Goal: Transaction & Acquisition: Obtain resource

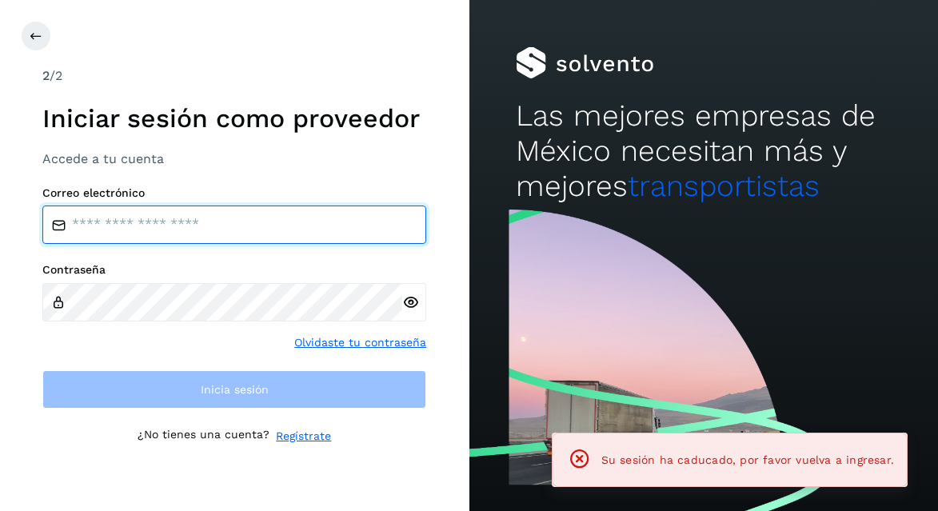
click at [240, 210] on input "email" at bounding box center [234, 225] width 384 height 38
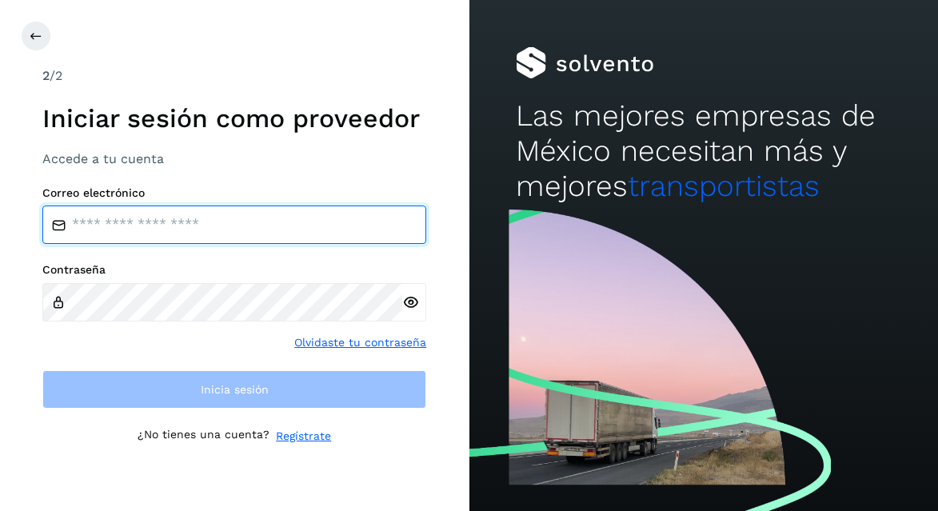
type input "**********"
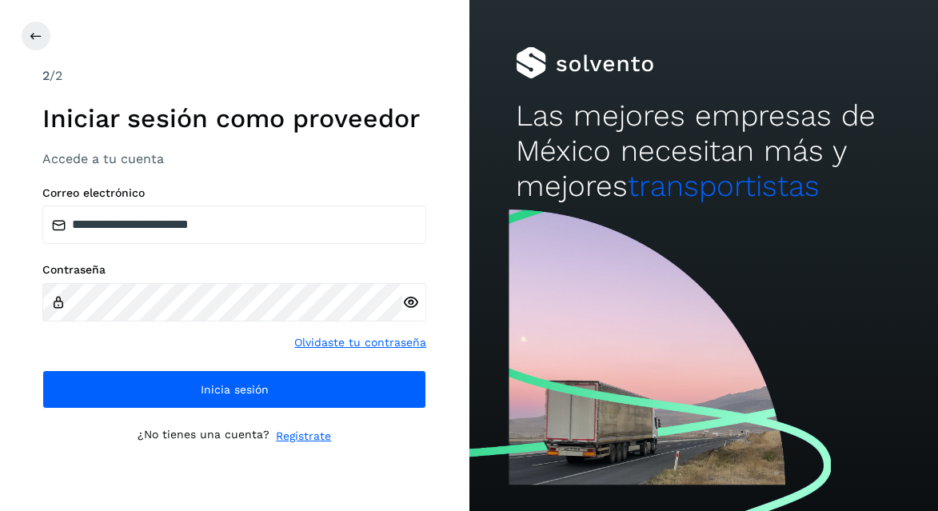
click at [410, 305] on icon at bounding box center [410, 302] width 17 height 17
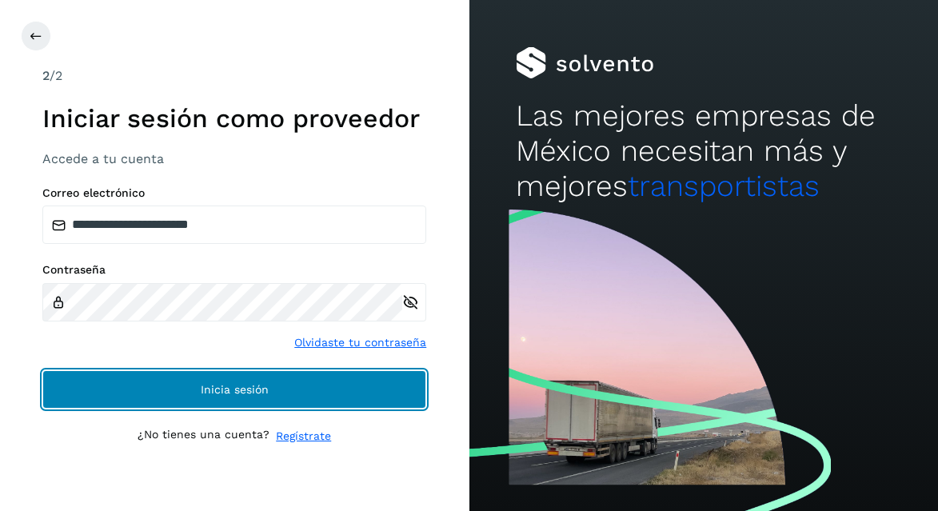
click at [330, 379] on button "Inicia sesión" at bounding box center [234, 389] width 384 height 38
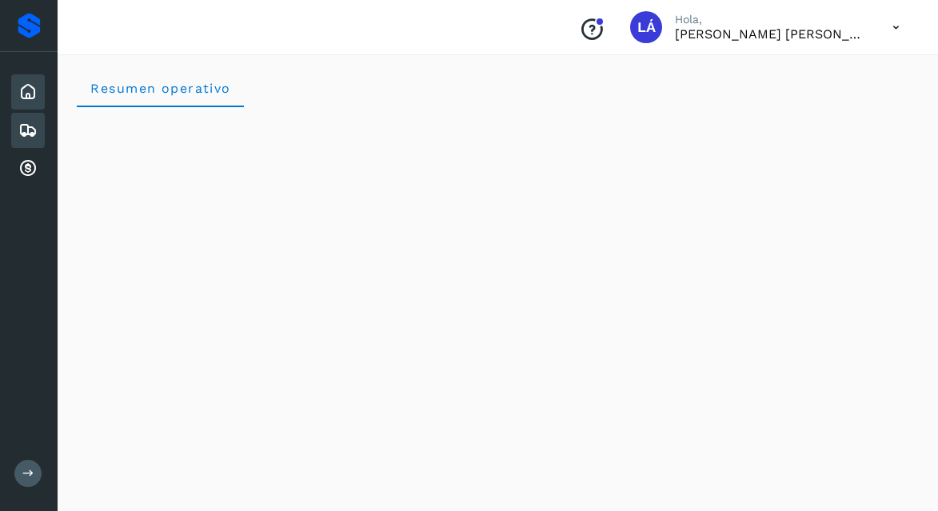
click at [31, 130] on icon at bounding box center [27, 130] width 19 height 19
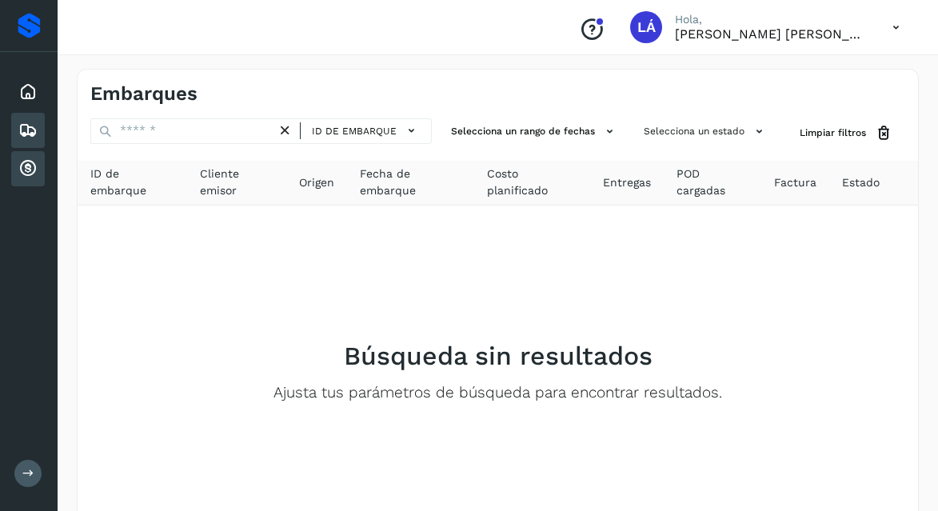
click at [30, 174] on icon at bounding box center [27, 168] width 19 height 19
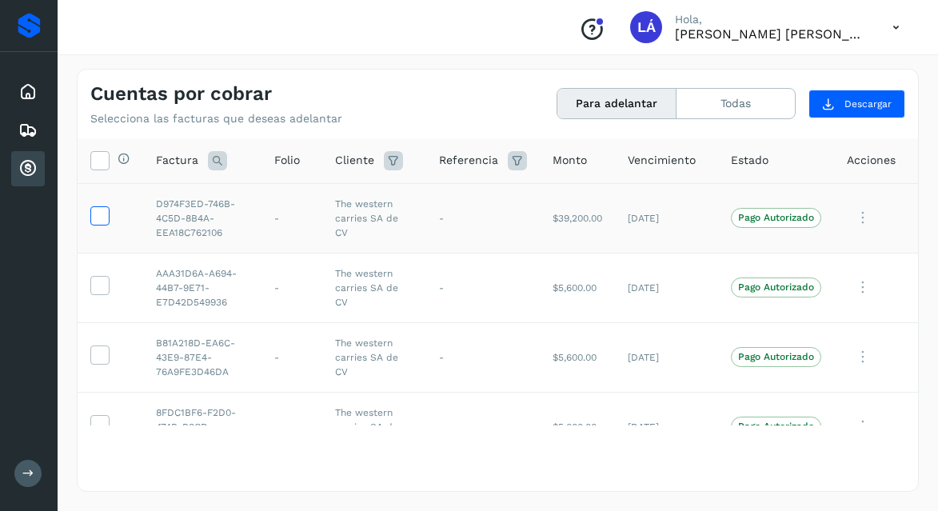
click at [108, 214] on label at bounding box center [99, 215] width 19 height 19
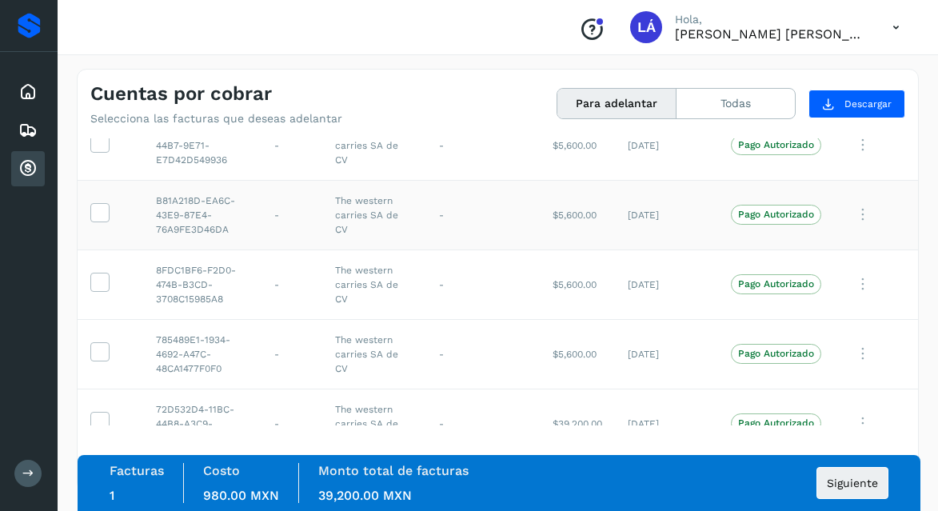
scroll to position [176, 0]
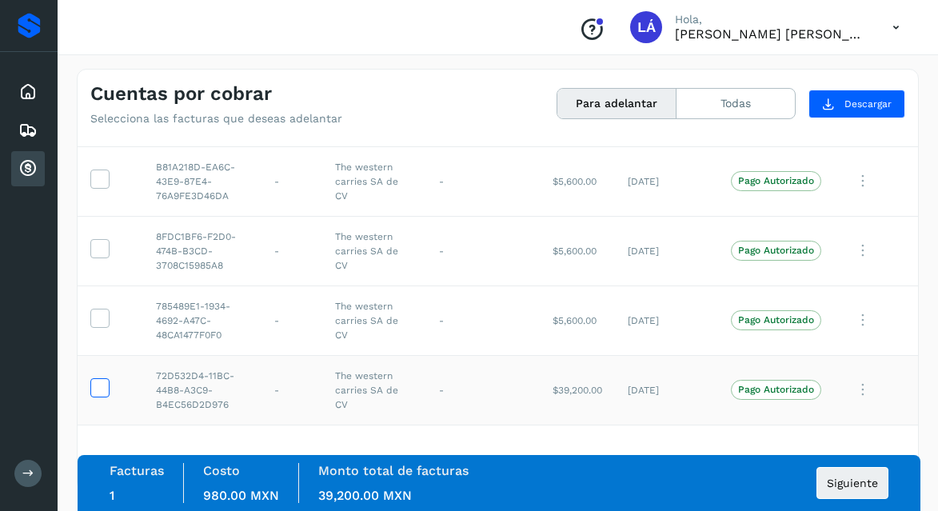
click at [105, 390] on icon at bounding box center [99, 386] width 17 height 17
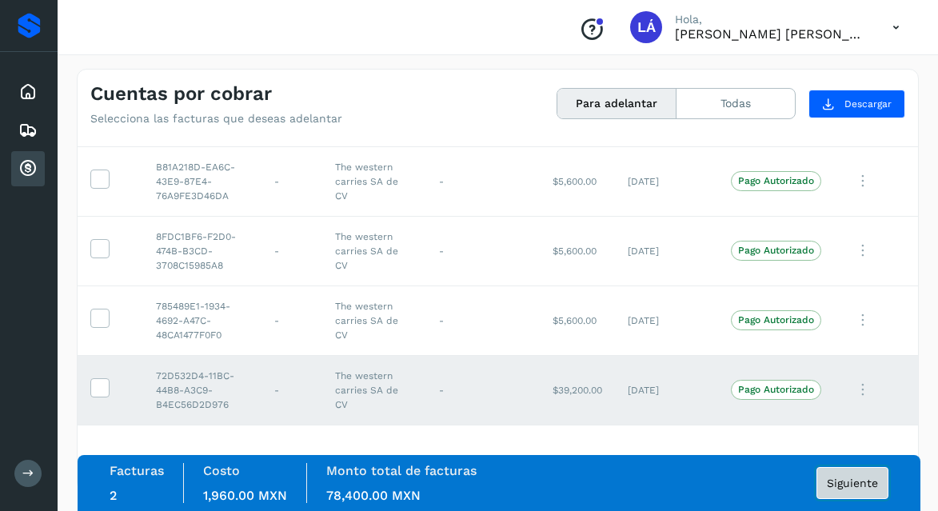
click at [841, 488] on span "Siguiente" at bounding box center [852, 483] width 51 height 11
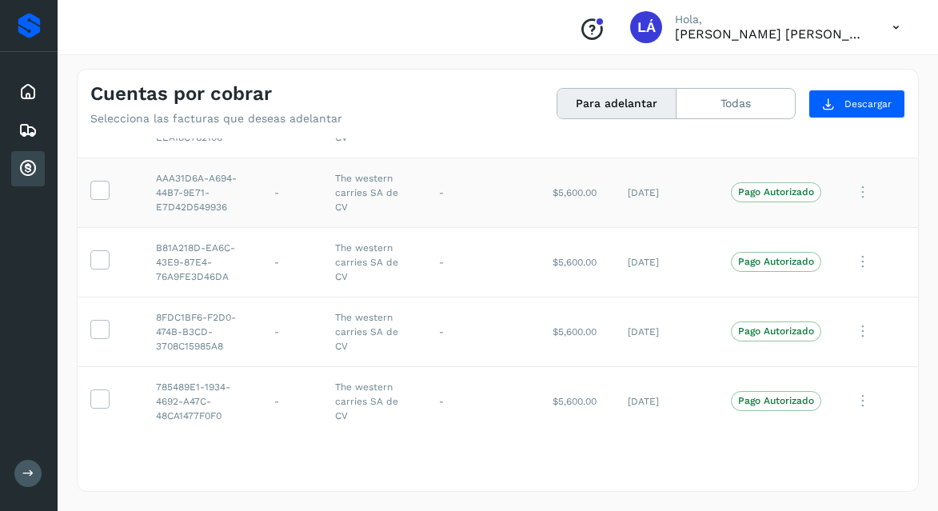
scroll to position [176, 0]
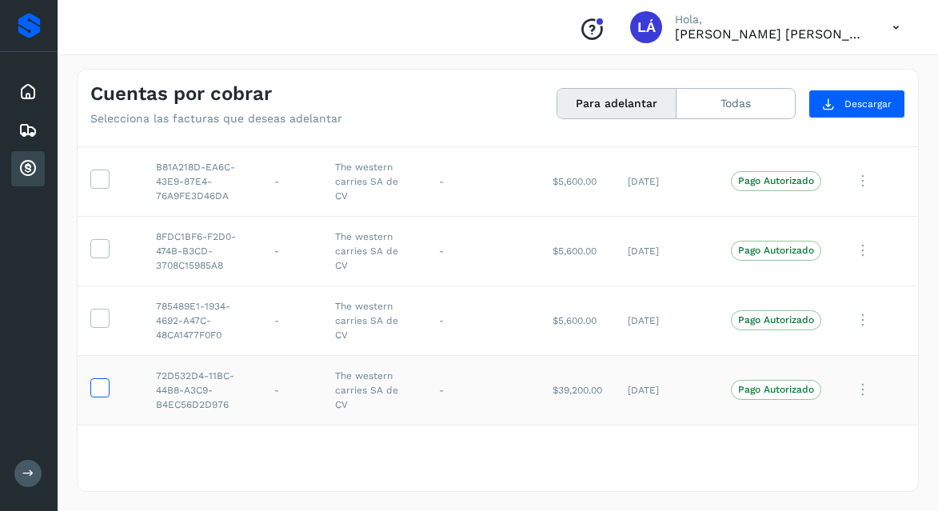
click at [106, 394] on icon at bounding box center [99, 386] width 17 height 17
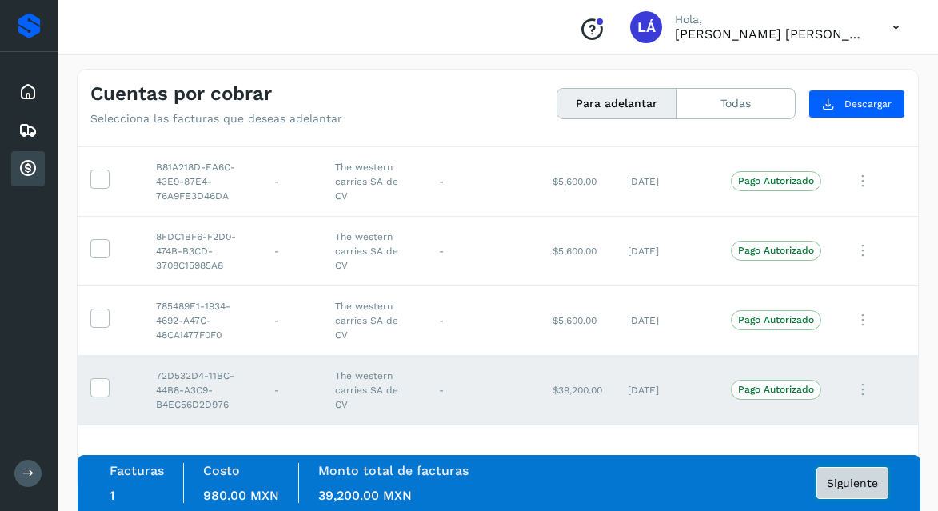
click at [861, 472] on button "Siguiente" at bounding box center [853, 483] width 72 height 32
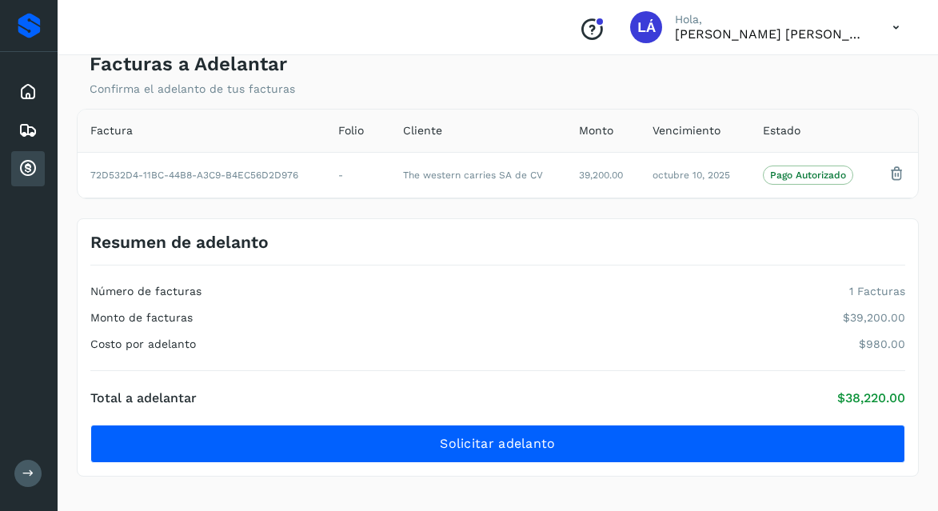
scroll to position [56, 0]
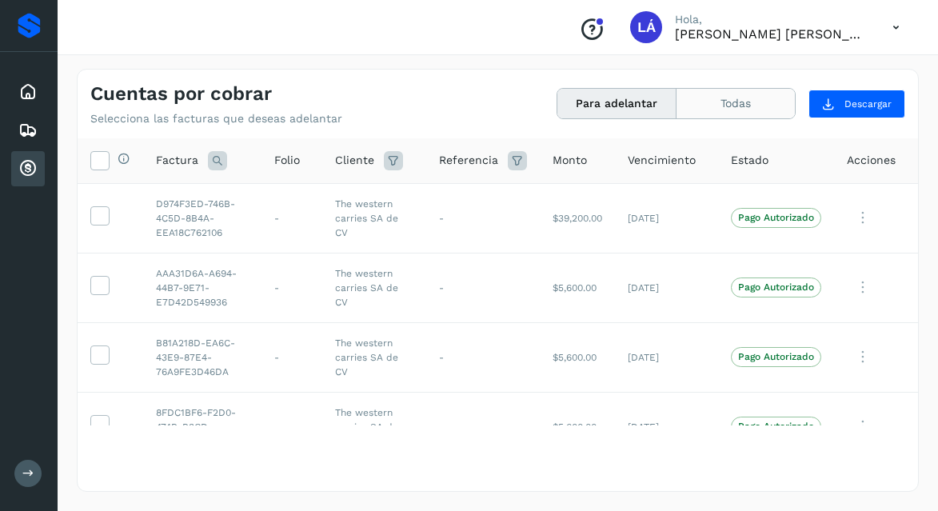
click at [747, 99] on button "Todas" at bounding box center [736, 104] width 118 height 30
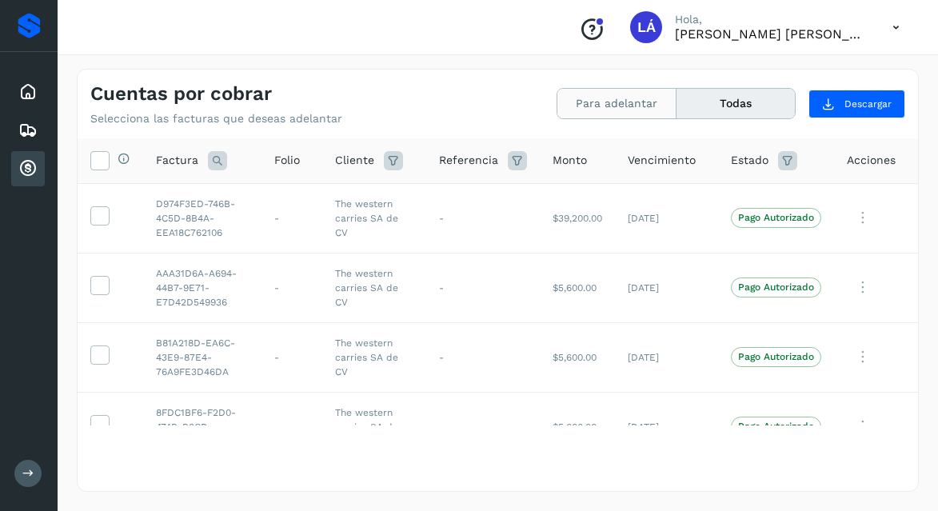
click at [633, 106] on button "Para adelantar" at bounding box center [616, 104] width 119 height 30
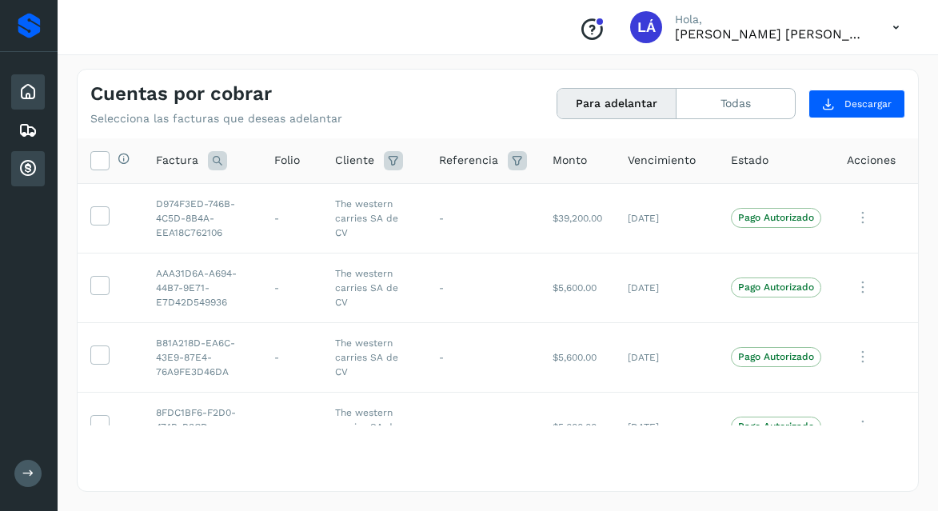
click at [26, 97] on icon at bounding box center [27, 91] width 19 height 19
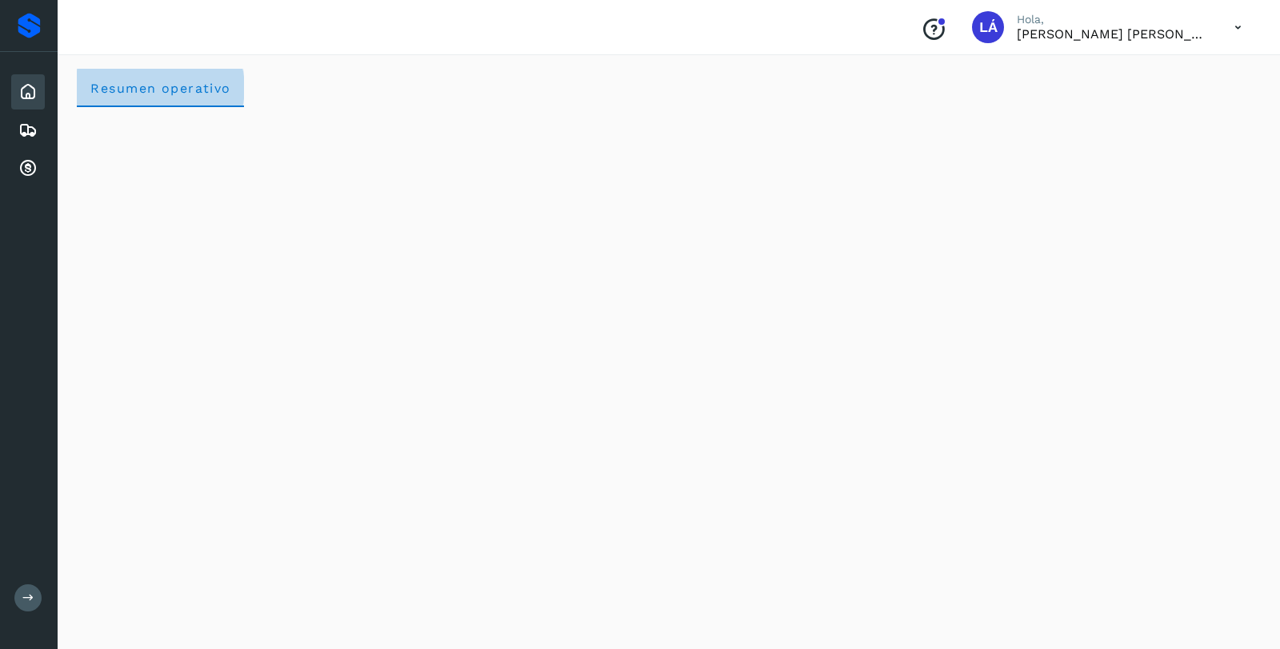
click at [135, 90] on span "Resumen operativo" at bounding box center [161, 88] width 142 height 15
click at [34, 134] on icon at bounding box center [27, 130] width 19 height 19
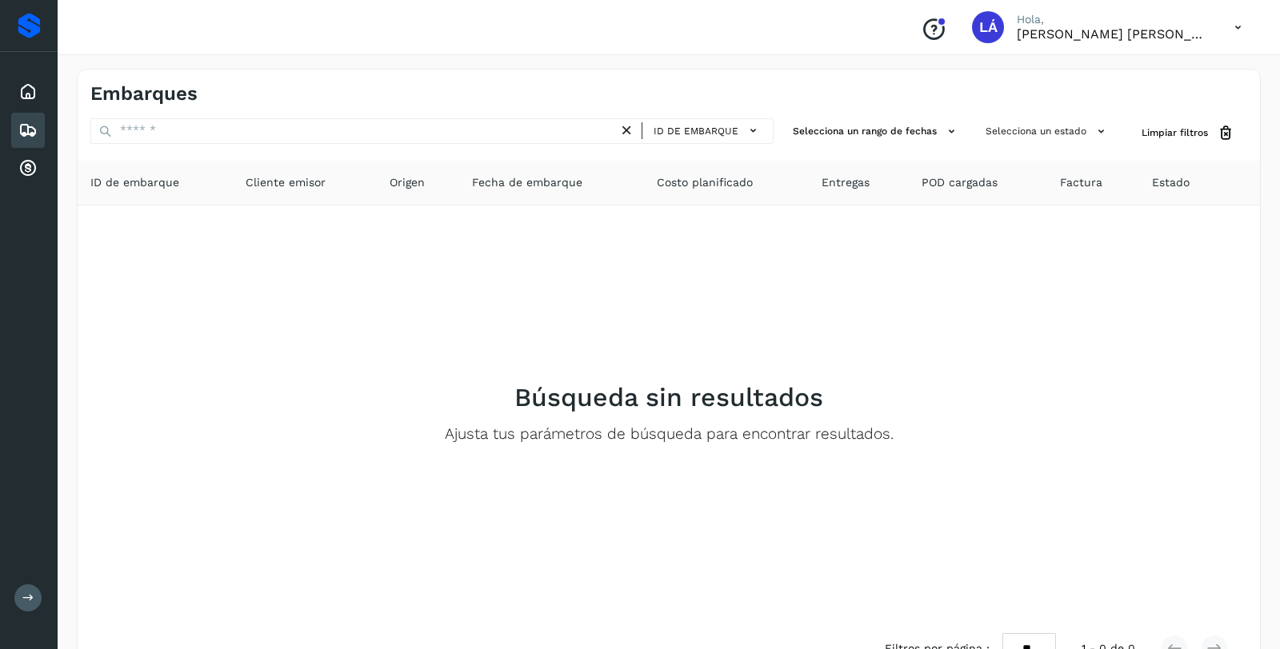
click at [34, 100] on icon at bounding box center [27, 91] width 19 height 19
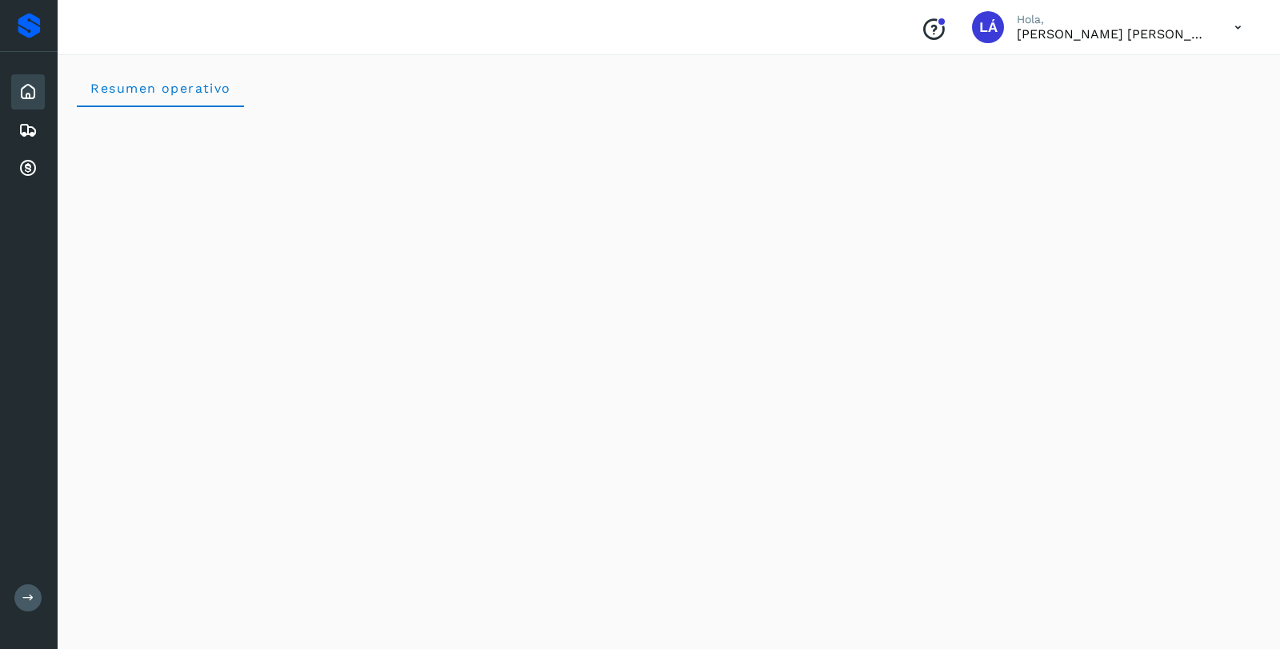
click at [29, 134] on icon at bounding box center [27, 130] width 19 height 19
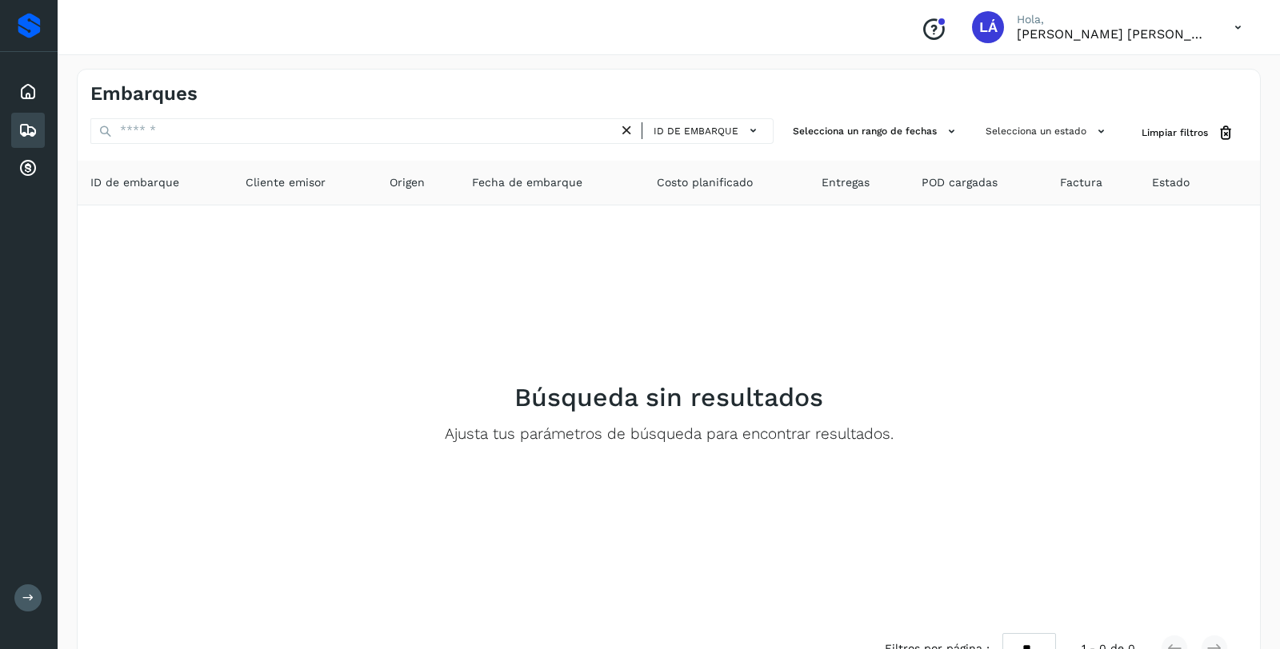
click at [24, 168] on icon at bounding box center [27, 168] width 19 height 19
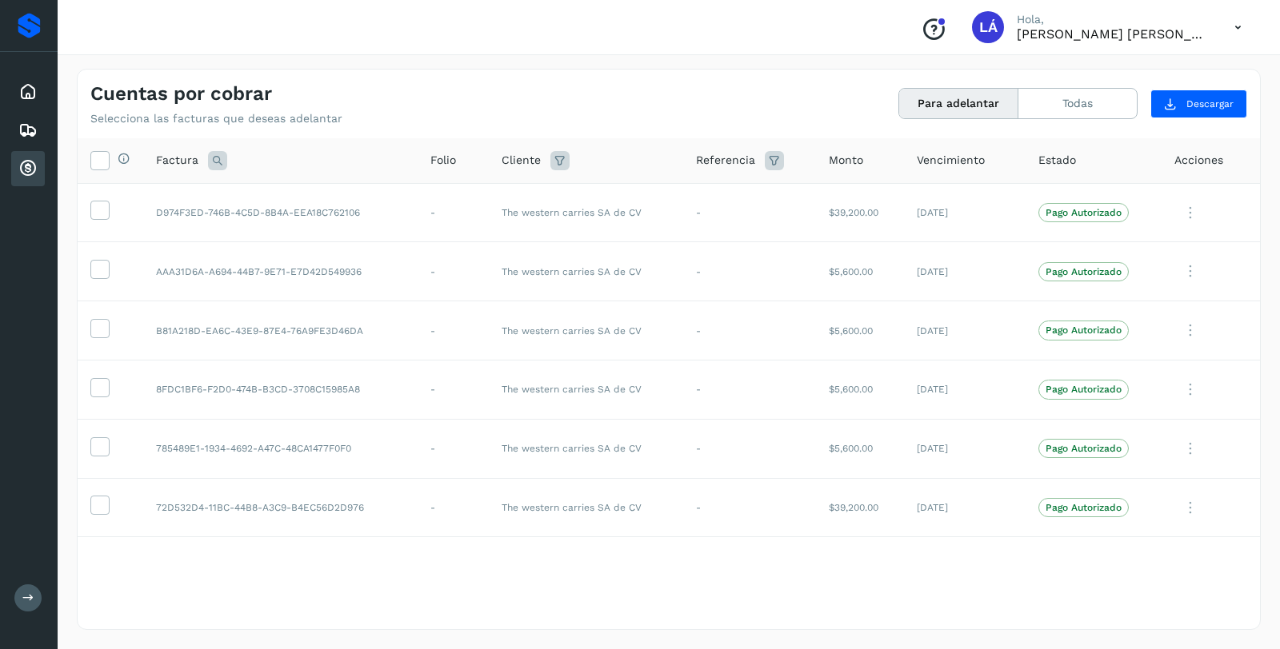
click at [110, 507] on td at bounding box center [111, 507] width 66 height 59
click at [100, 505] on icon at bounding box center [99, 504] width 17 height 17
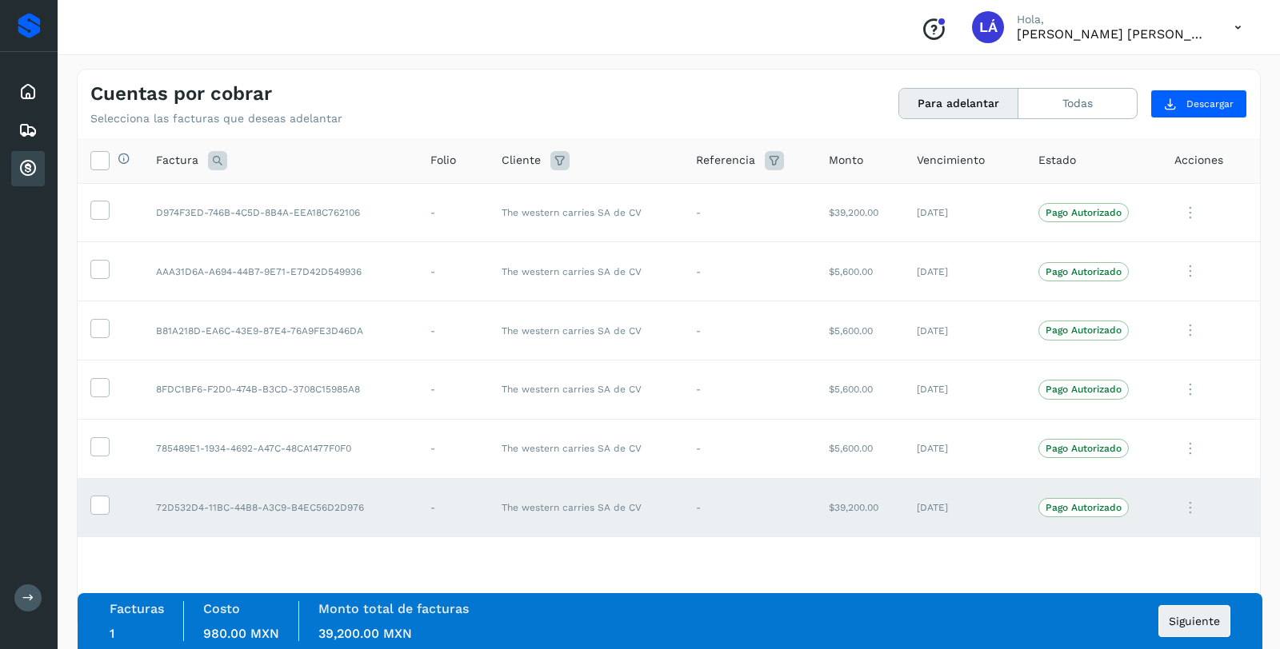
click at [99, 214] on icon at bounding box center [99, 209] width 17 height 17
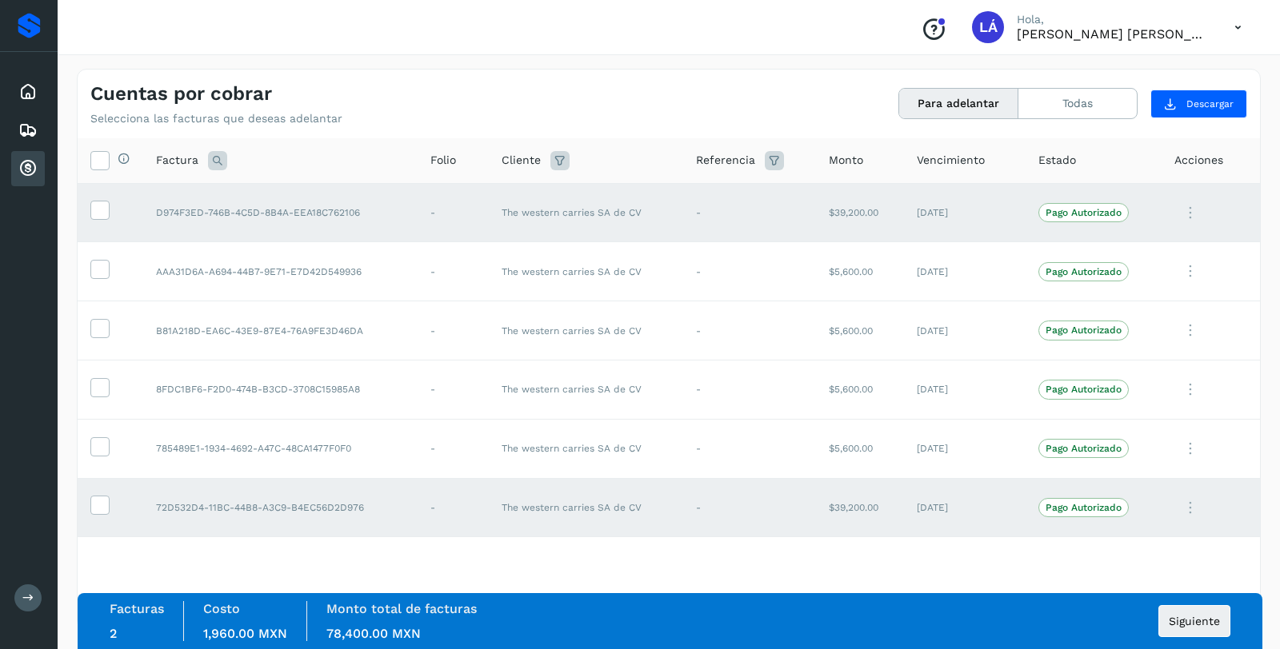
click at [937, 510] on icon at bounding box center [1190, 508] width 32 height 33
click at [937, 510] on div at bounding box center [640, 324] width 1280 height 649
click at [97, 509] on icon at bounding box center [99, 504] width 17 height 17
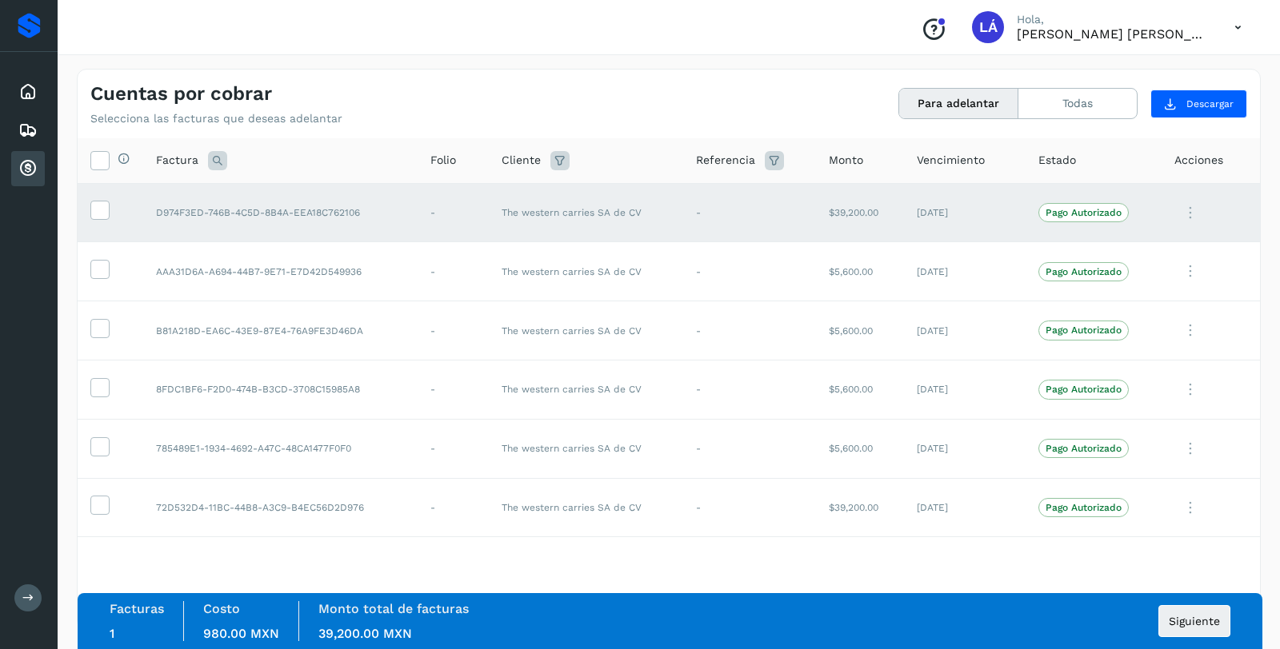
click at [97, 212] on icon at bounding box center [99, 209] width 17 height 17
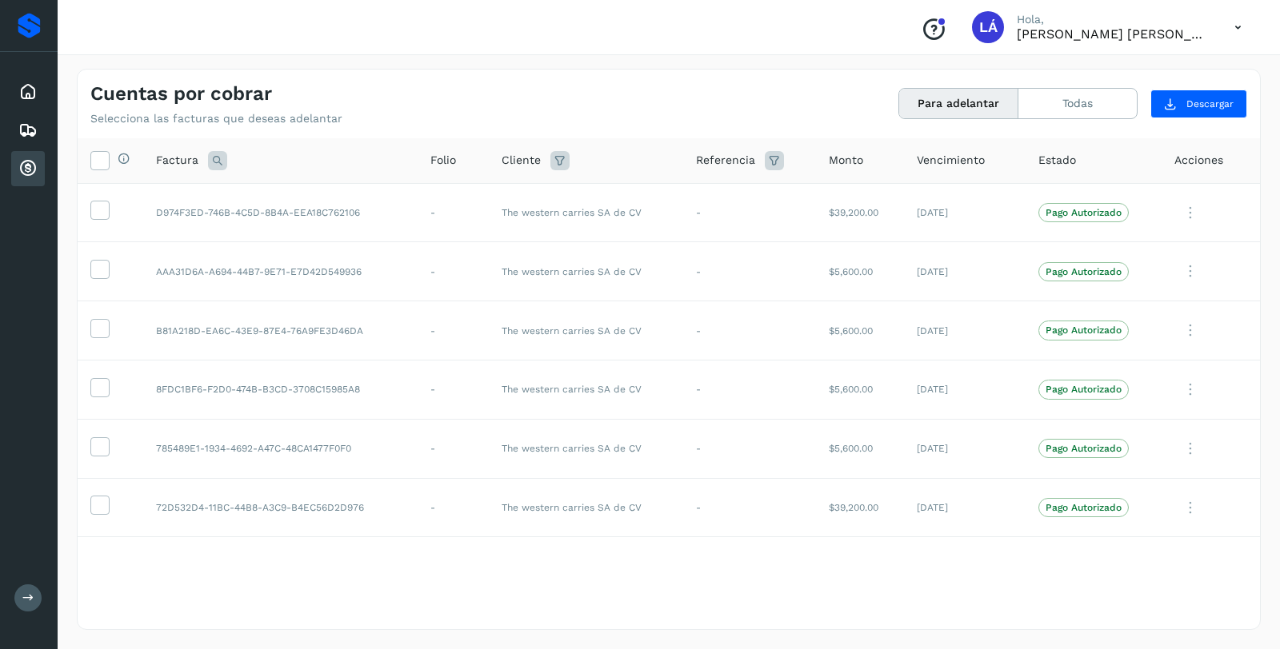
click at [102, 263] on icon at bounding box center [99, 268] width 17 height 17
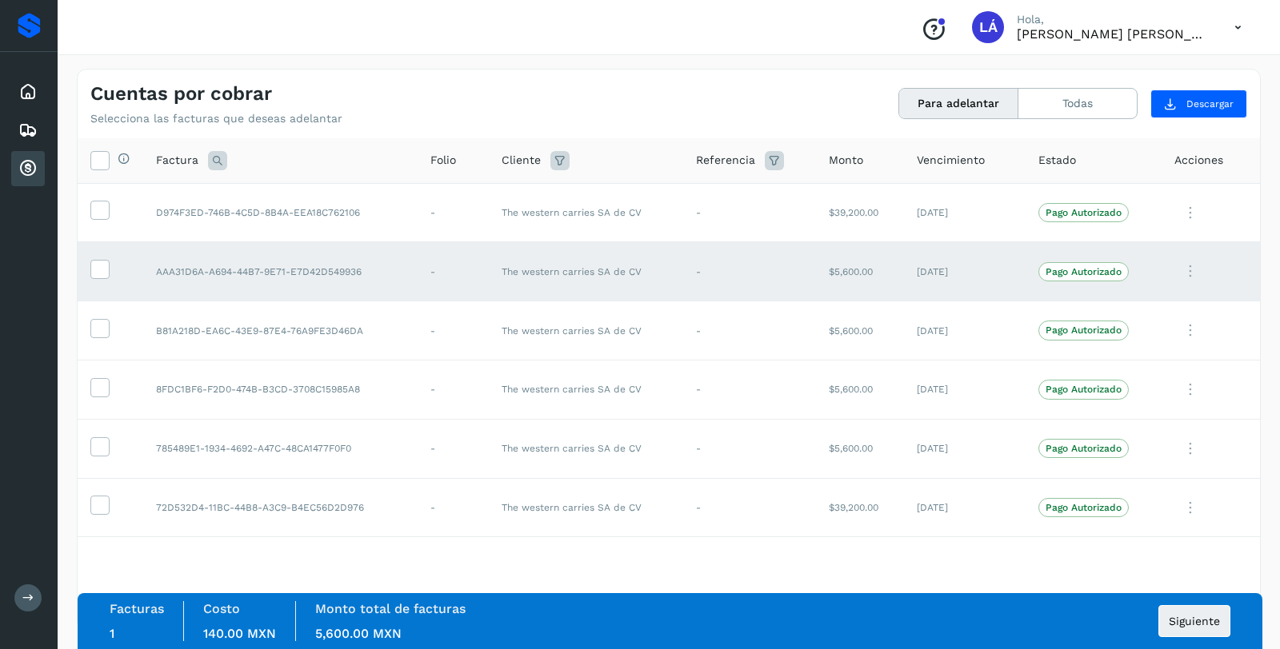
click at [99, 341] on td at bounding box center [111, 331] width 66 height 59
click at [99, 335] on icon at bounding box center [99, 327] width 17 height 17
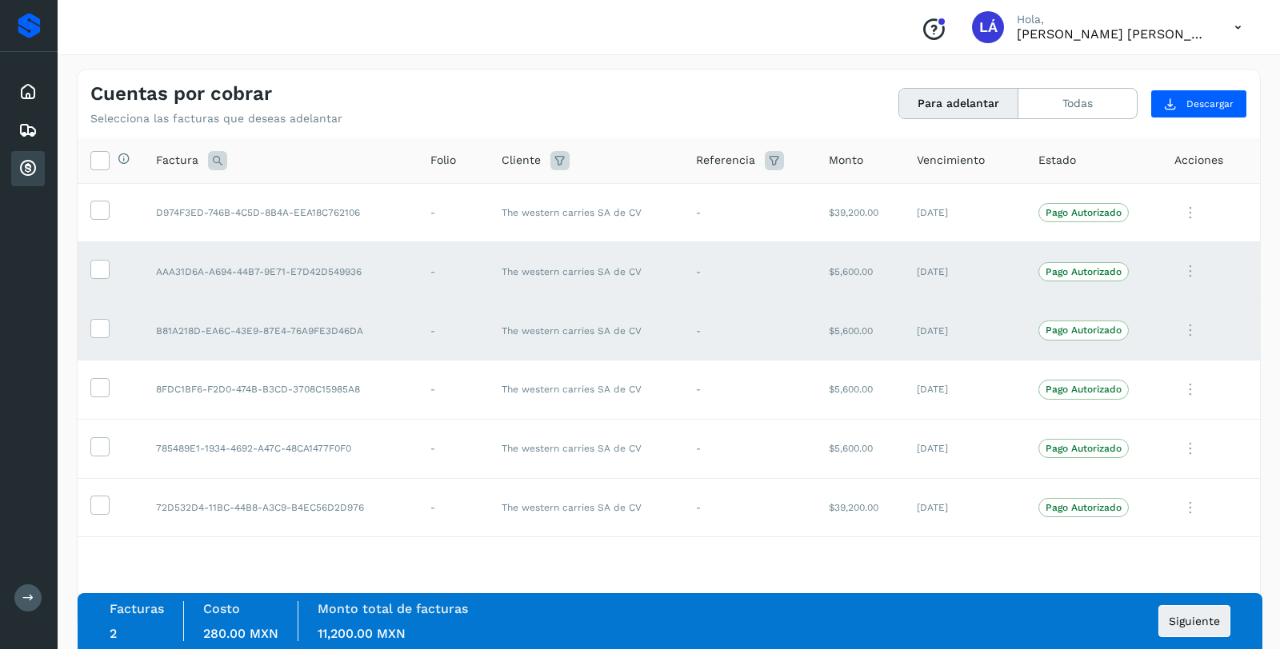
click at [102, 385] on icon at bounding box center [99, 386] width 17 height 17
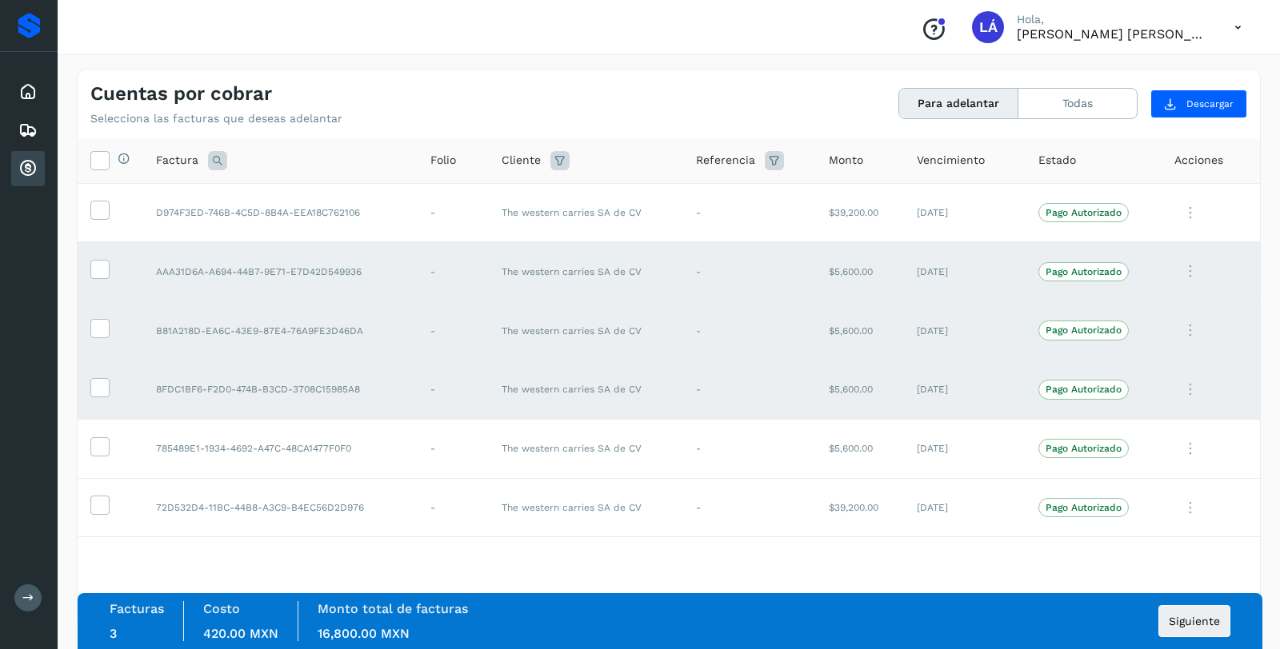
click at [104, 448] on icon at bounding box center [99, 446] width 17 height 17
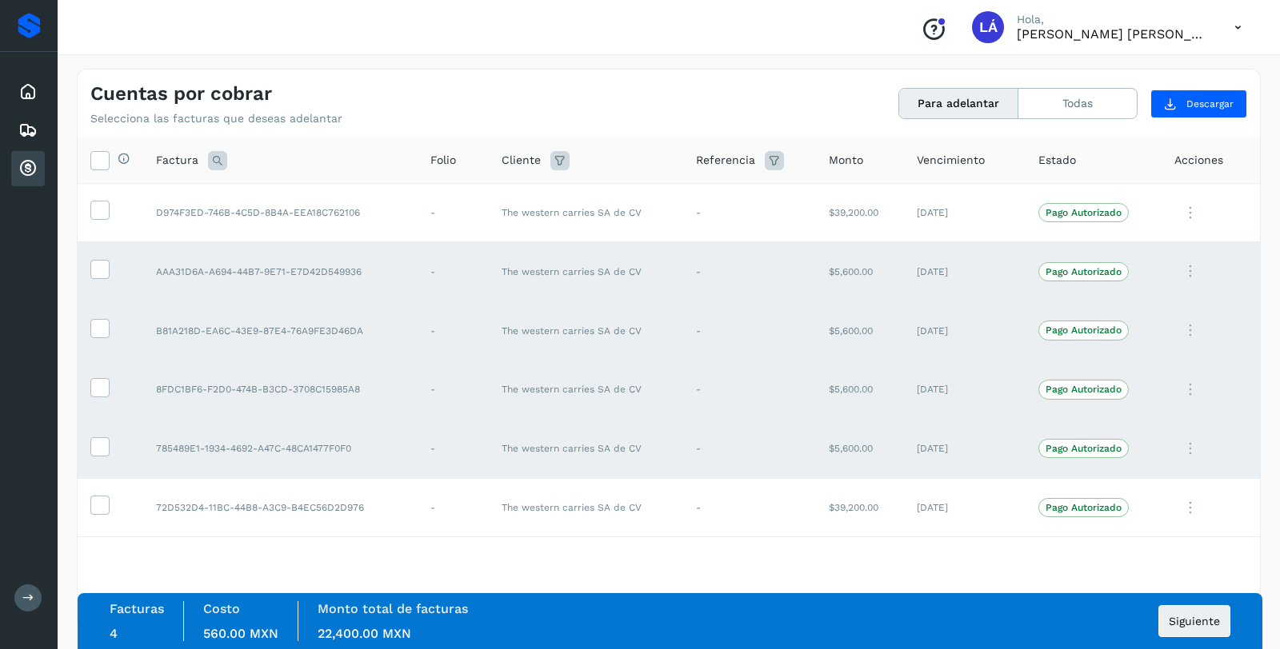
click at [105, 498] on icon at bounding box center [99, 504] width 17 height 17
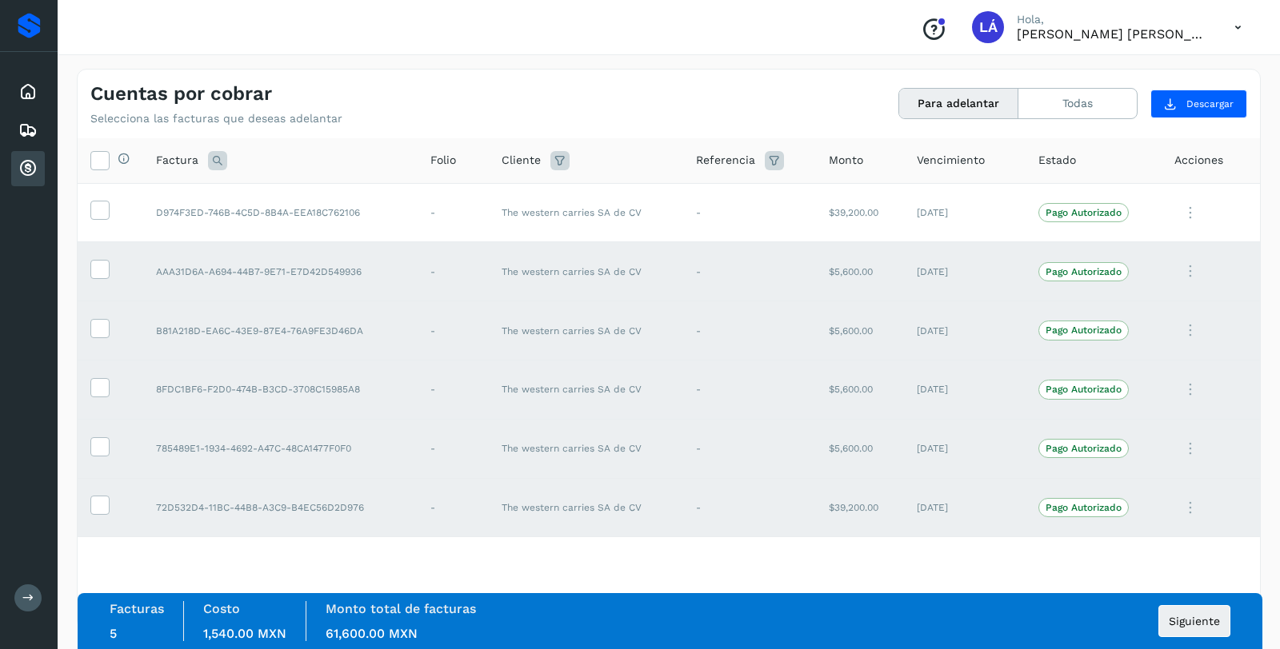
click at [93, 218] on icon at bounding box center [99, 209] width 17 height 17
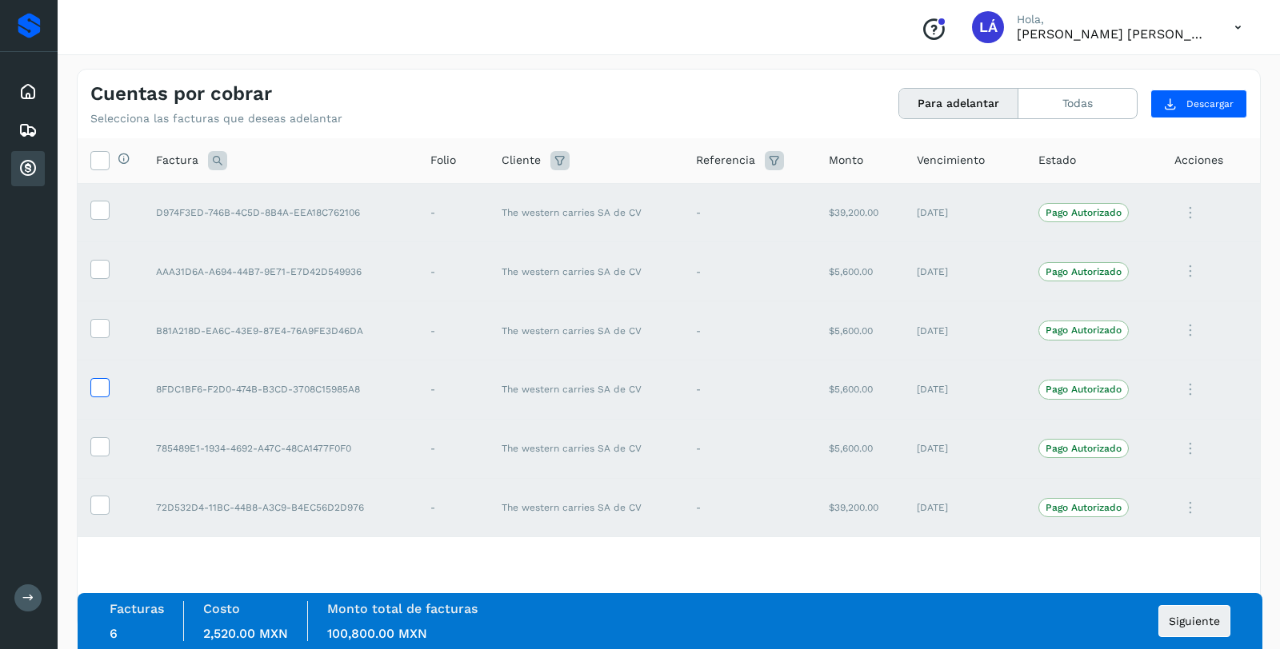
click at [98, 389] on icon at bounding box center [99, 386] width 17 height 17
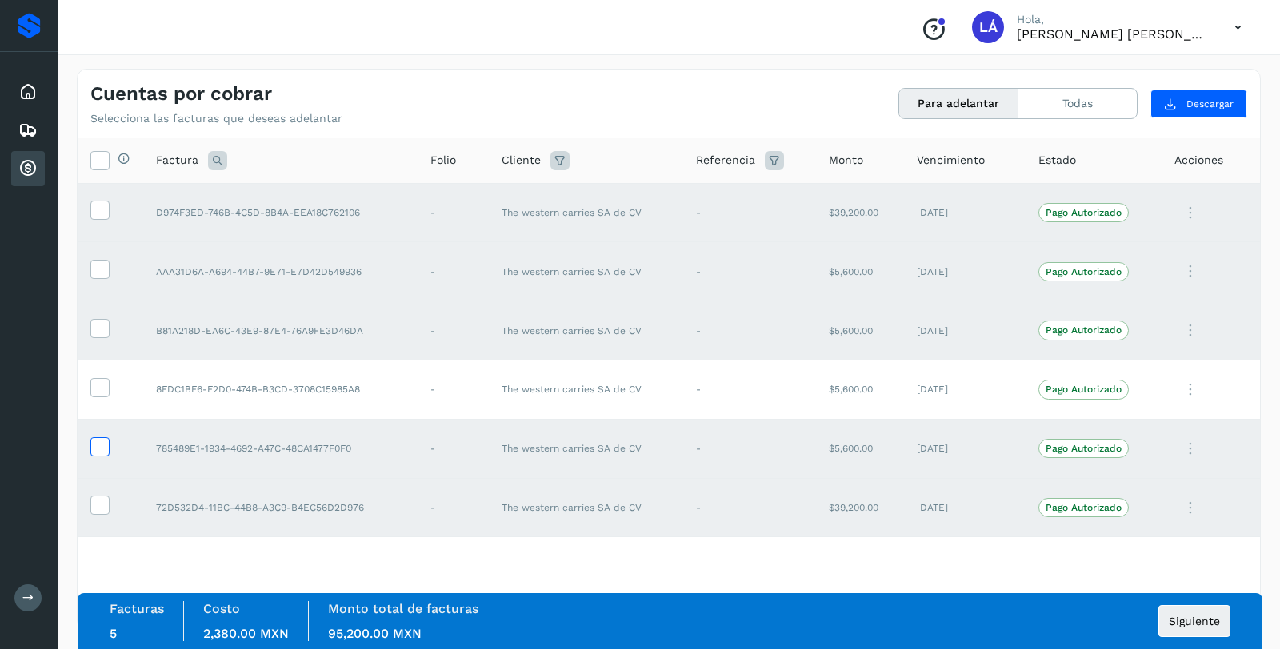
click at [98, 445] on icon at bounding box center [99, 446] width 17 height 17
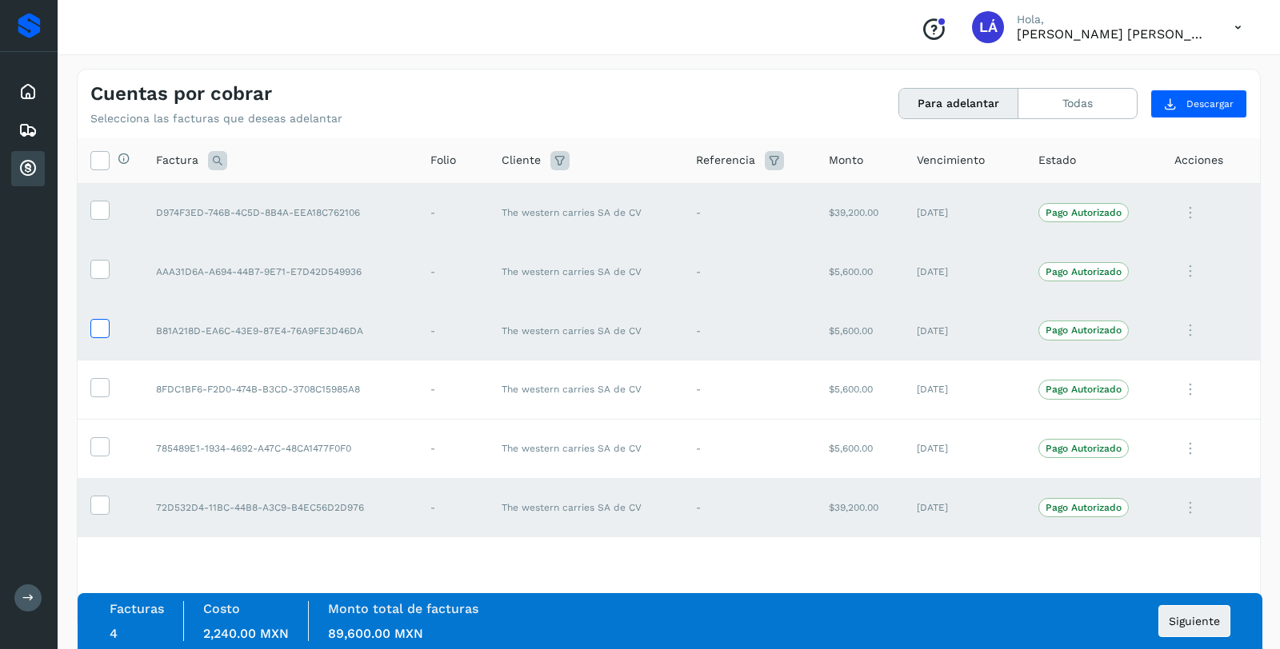
click at [94, 333] on icon at bounding box center [99, 327] width 17 height 17
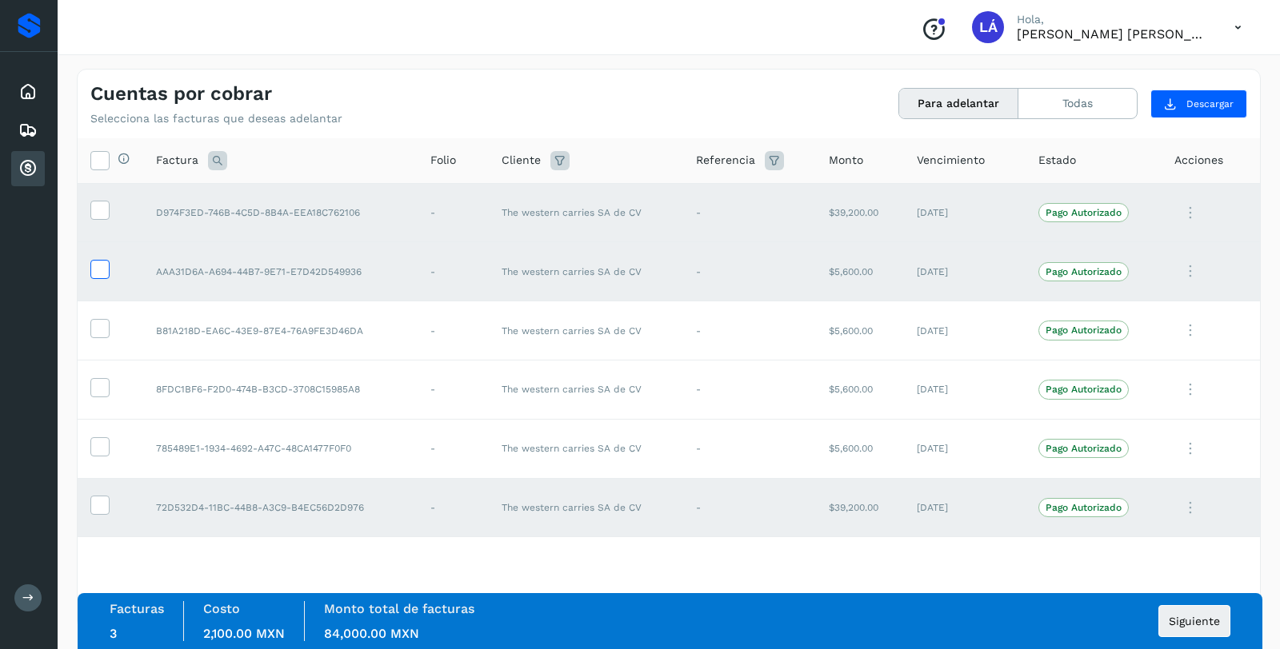
click at [98, 269] on icon at bounding box center [99, 268] width 17 height 17
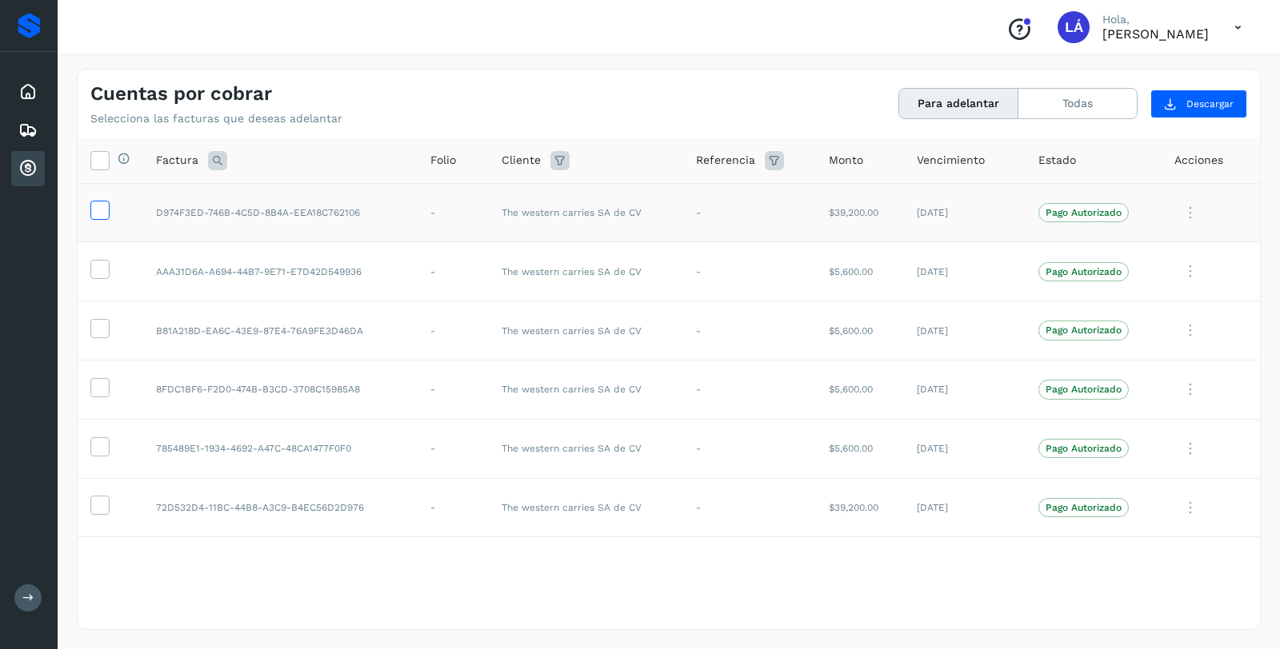
click at [101, 213] on icon at bounding box center [99, 209] width 17 height 17
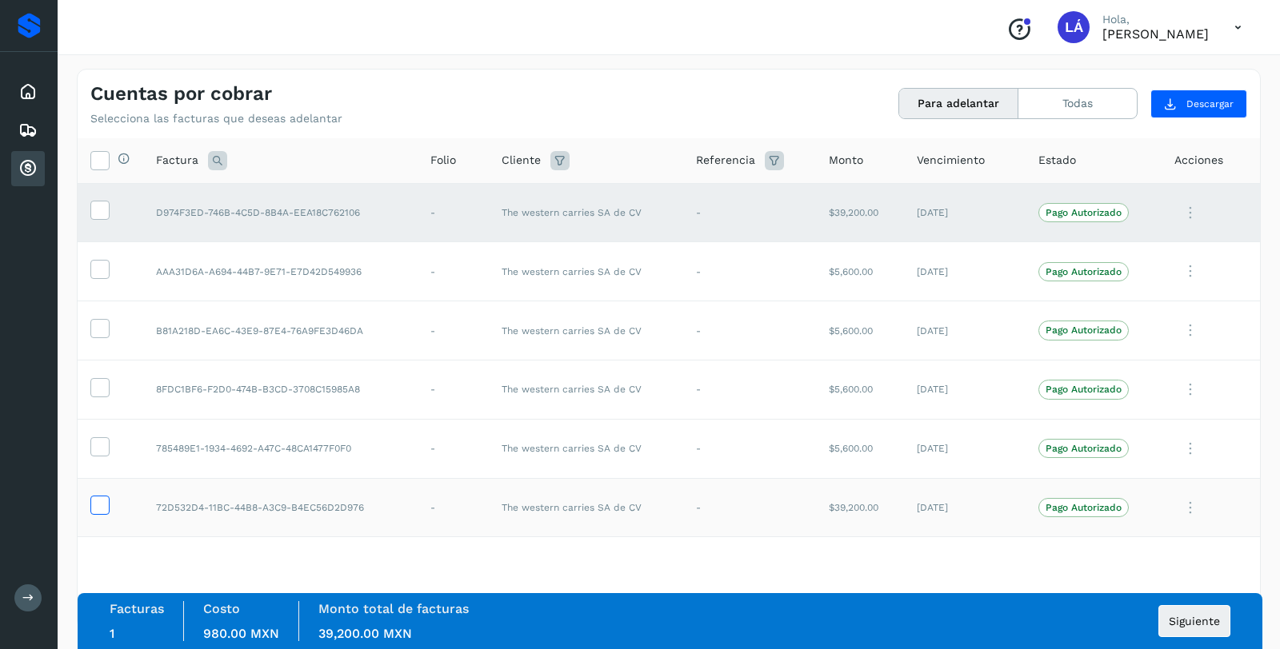
click at [105, 504] on icon at bounding box center [99, 504] width 17 height 17
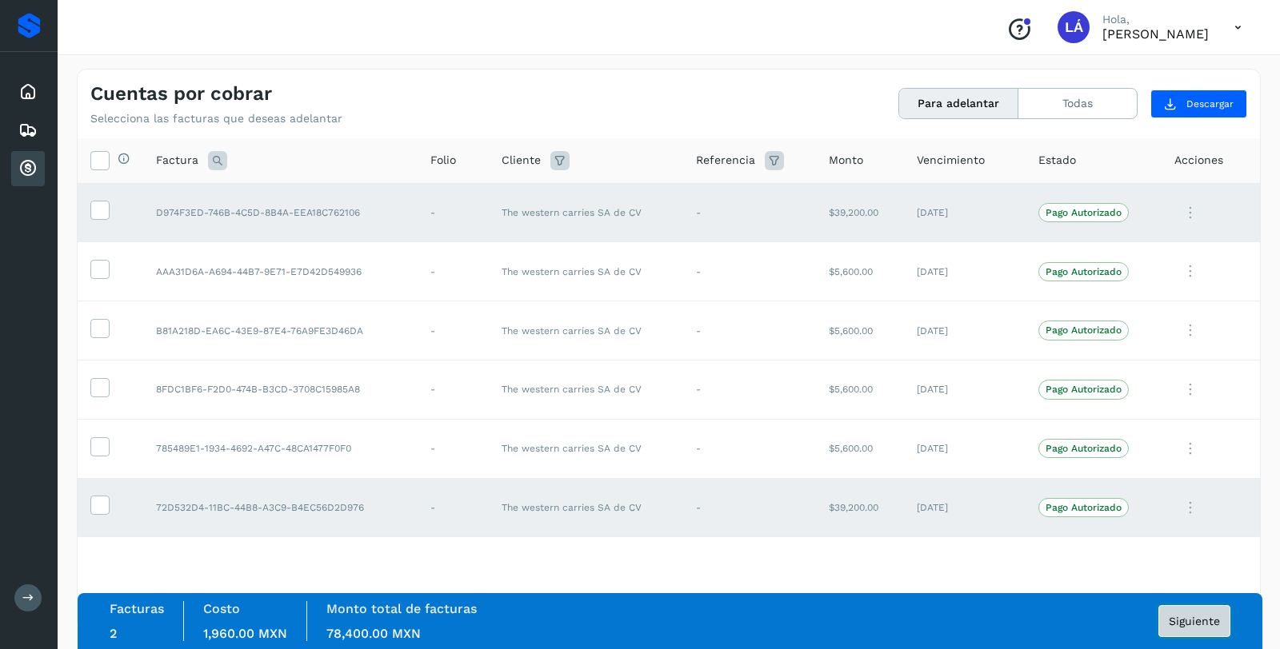
click at [1177, 617] on span "Siguiente" at bounding box center [1194, 621] width 51 height 11
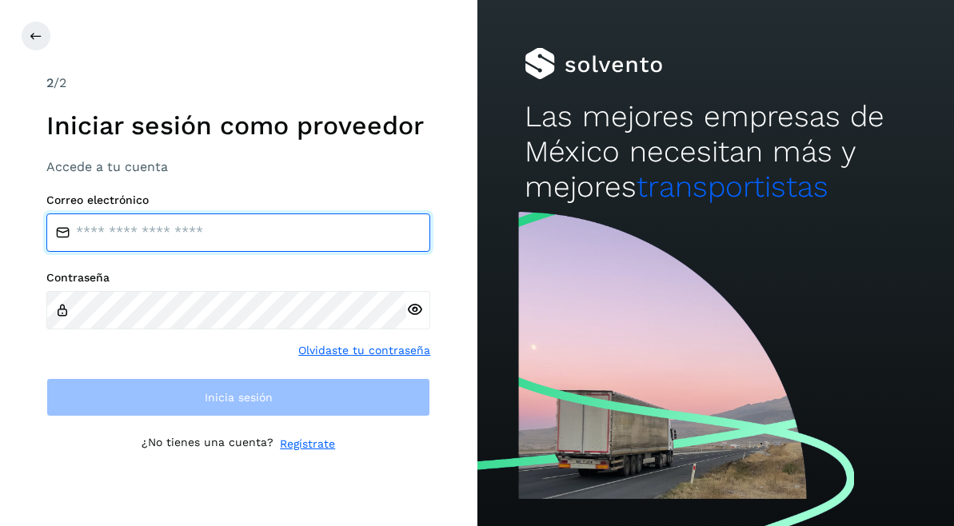
click at [273, 251] on input "email" at bounding box center [238, 233] width 384 height 38
type input "**********"
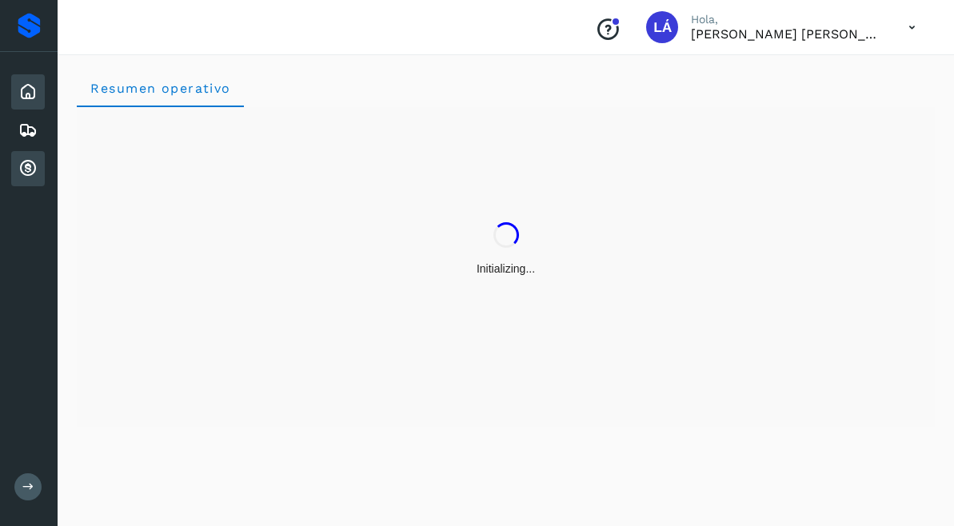
click at [22, 170] on icon at bounding box center [27, 168] width 19 height 19
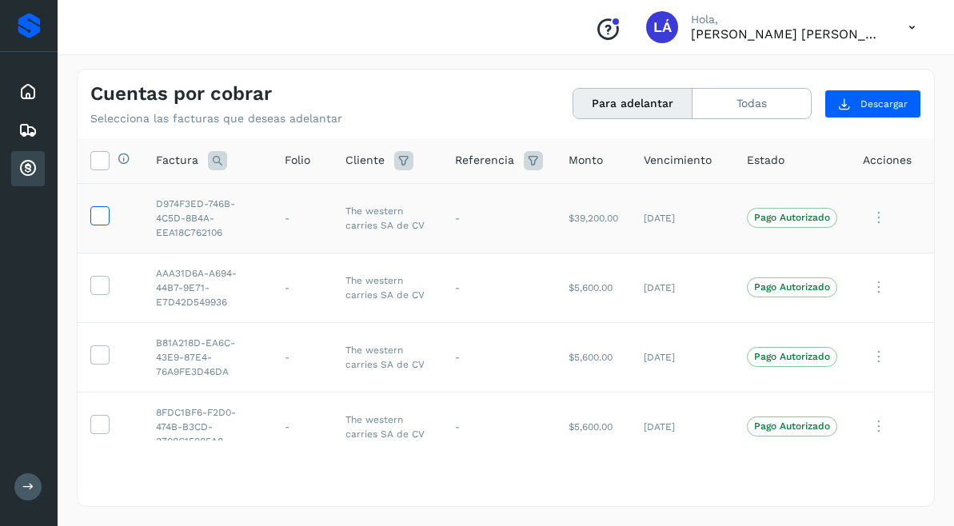
click at [100, 210] on icon at bounding box center [99, 214] width 17 height 17
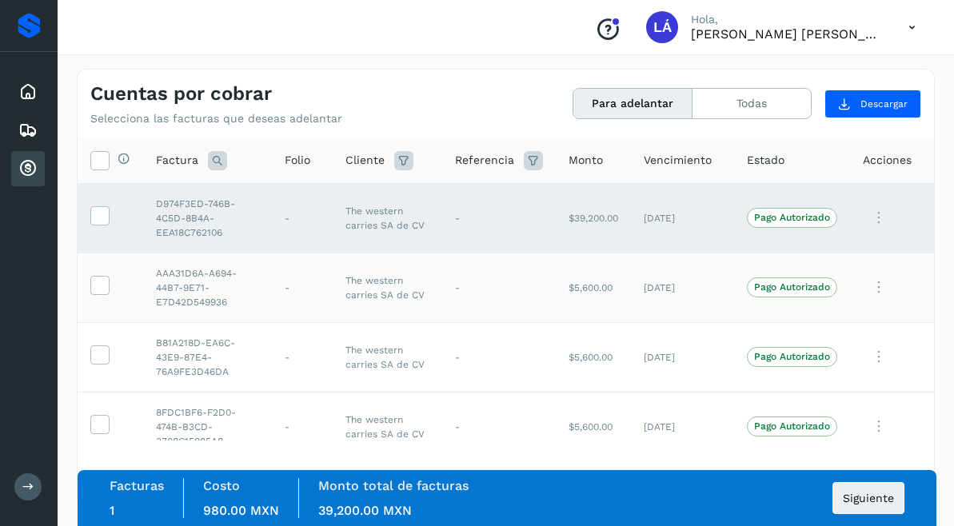
scroll to position [150, 0]
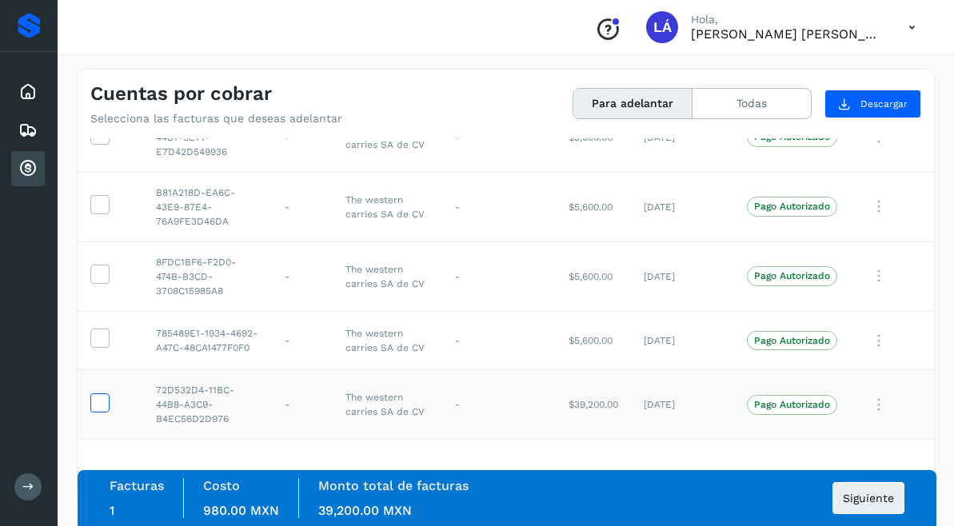
click at [94, 402] on icon at bounding box center [99, 402] width 17 height 17
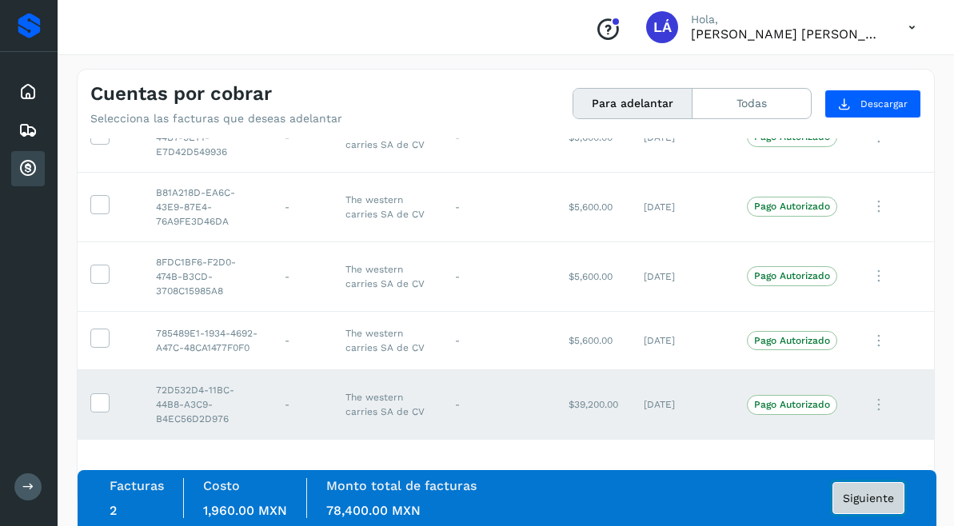
click at [853, 493] on span "Siguiente" at bounding box center [868, 498] width 51 height 11
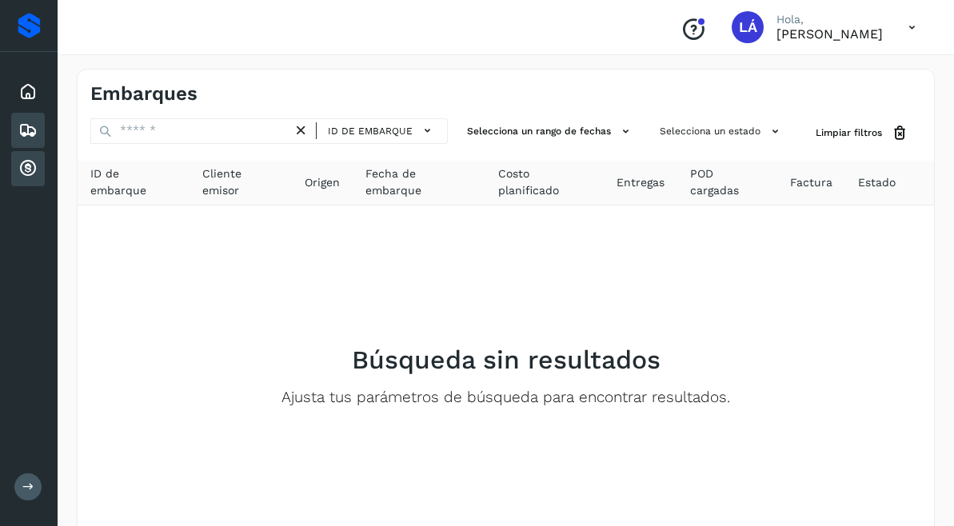
click at [27, 164] on icon at bounding box center [27, 168] width 19 height 19
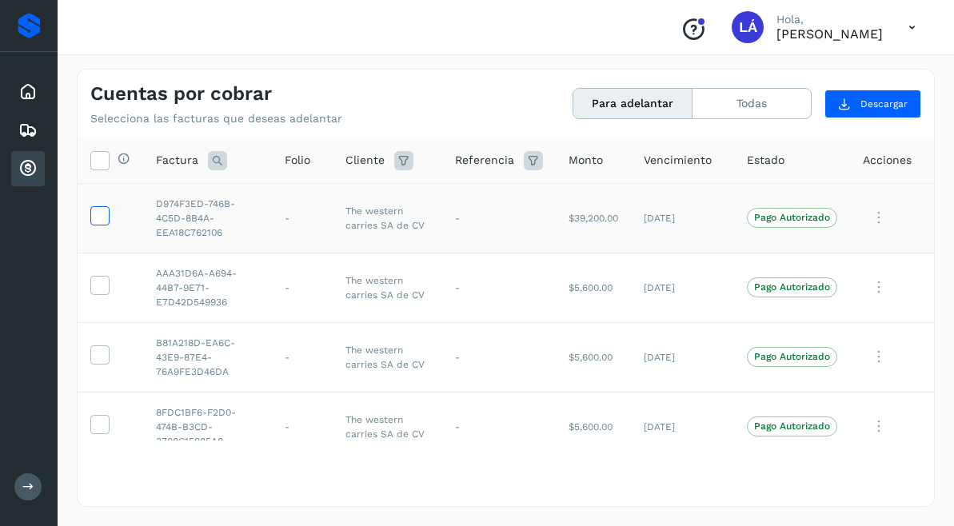
click at [98, 214] on icon at bounding box center [99, 214] width 17 height 17
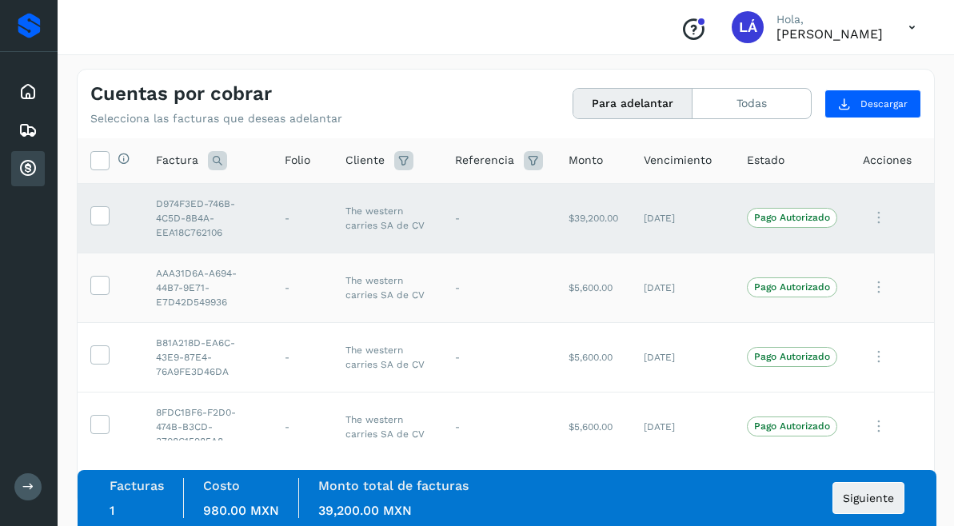
scroll to position [150, 0]
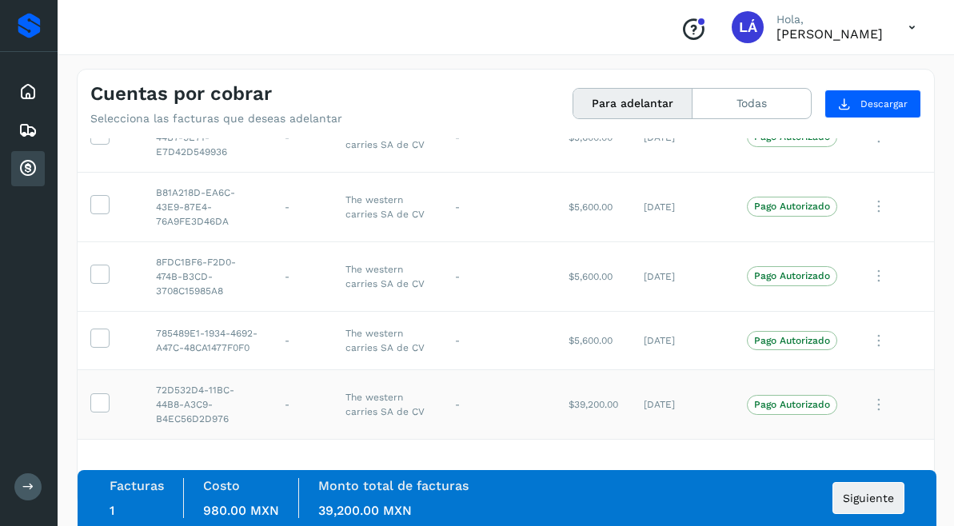
click at [102, 393] on td at bounding box center [111, 405] width 66 height 70
click at [104, 410] on icon at bounding box center [99, 402] width 17 height 17
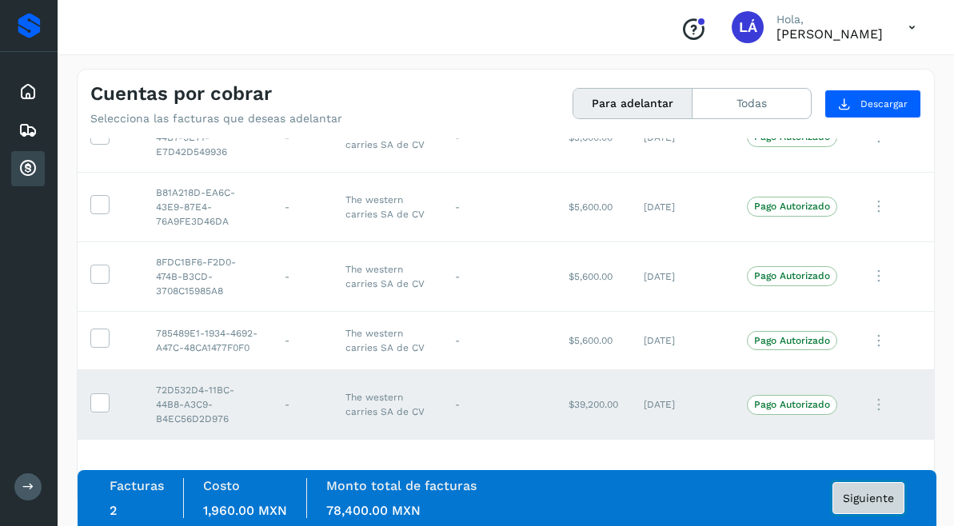
click at [860, 493] on span "Siguiente" at bounding box center [868, 498] width 51 height 11
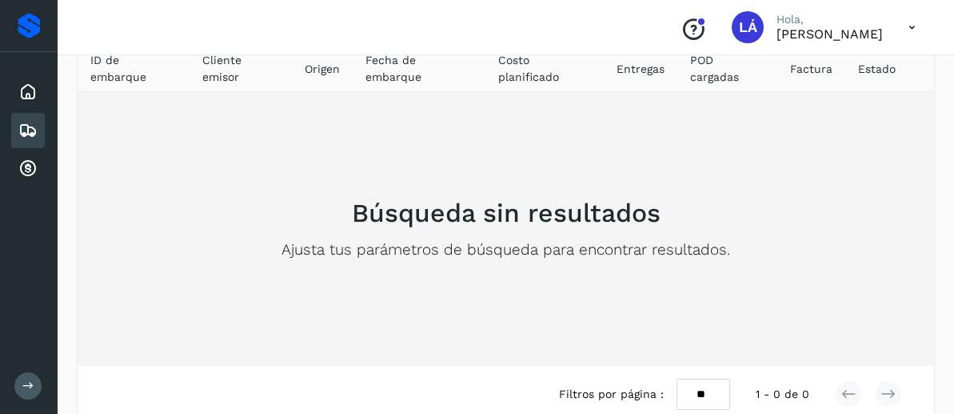
scroll to position [142, 0]
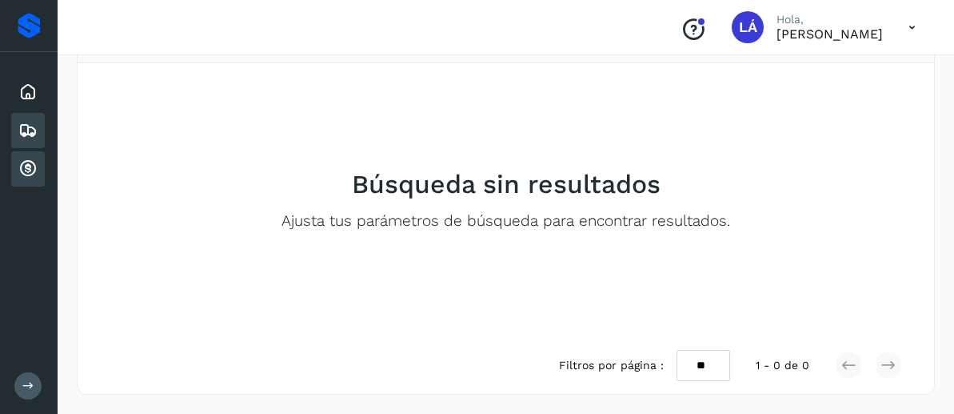
click at [13, 181] on div "Cuentas por cobrar" at bounding box center [28, 168] width 34 height 35
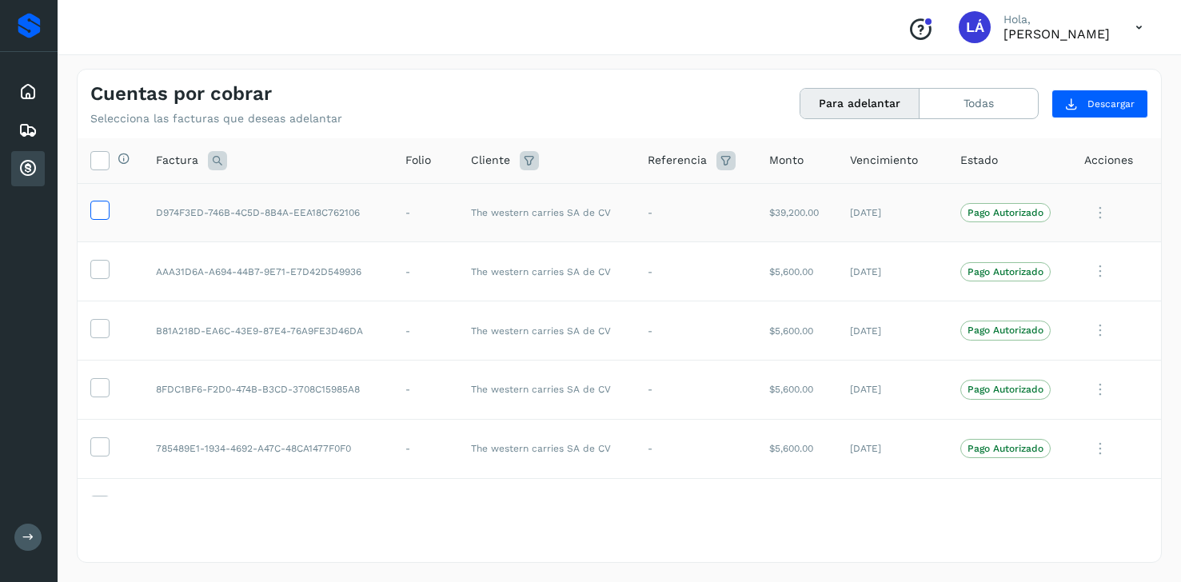
click at [99, 210] on icon at bounding box center [99, 209] width 17 height 17
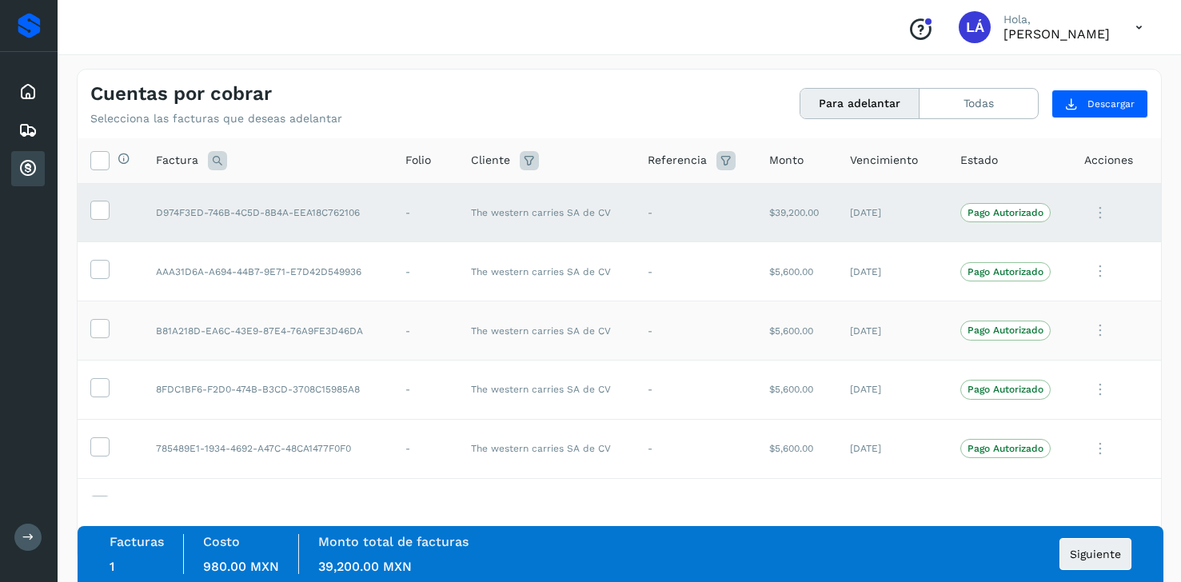
scroll to position [41, 0]
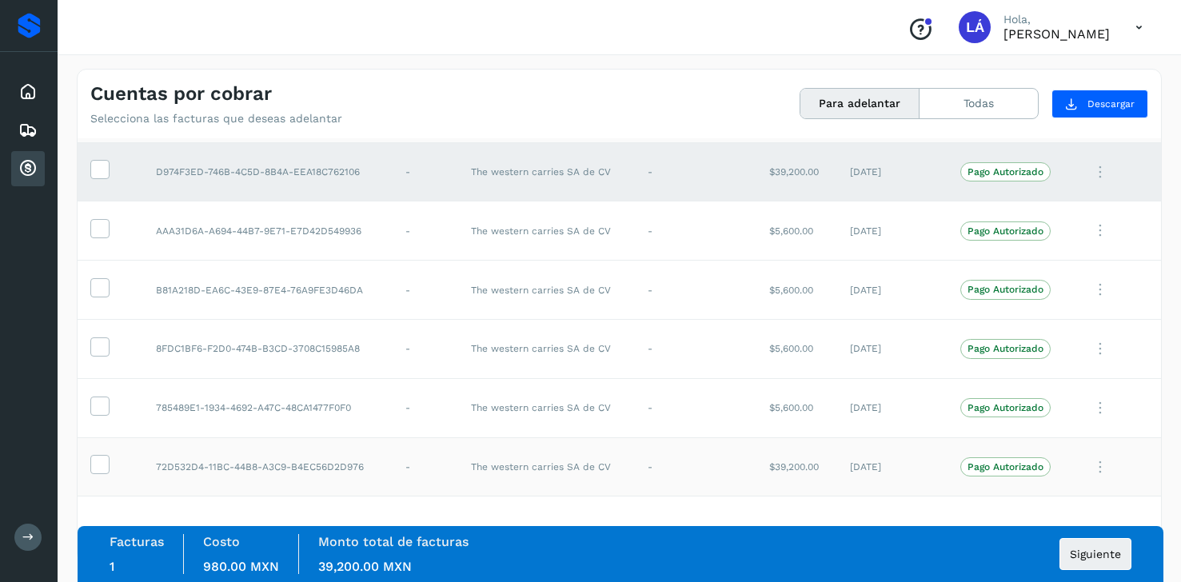
click at [96, 413] on td at bounding box center [111, 467] width 66 height 59
click at [96, 413] on icon at bounding box center [99, 463] width 17 height 17
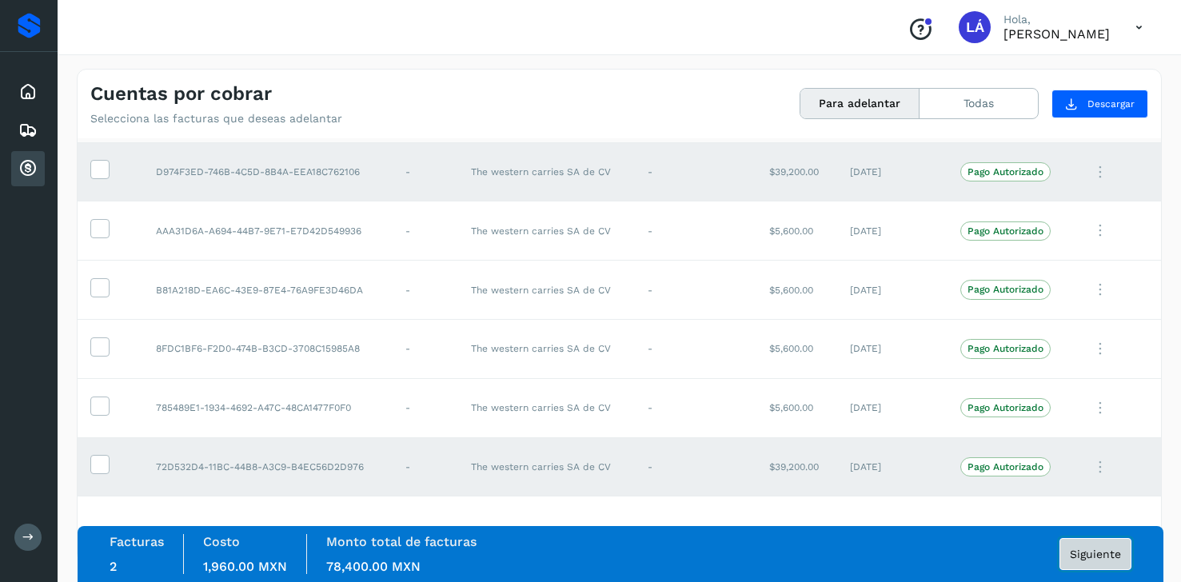
click at [953, 413] on button "Siguiente" at bounding box center [1096, 554] width 72 height 32
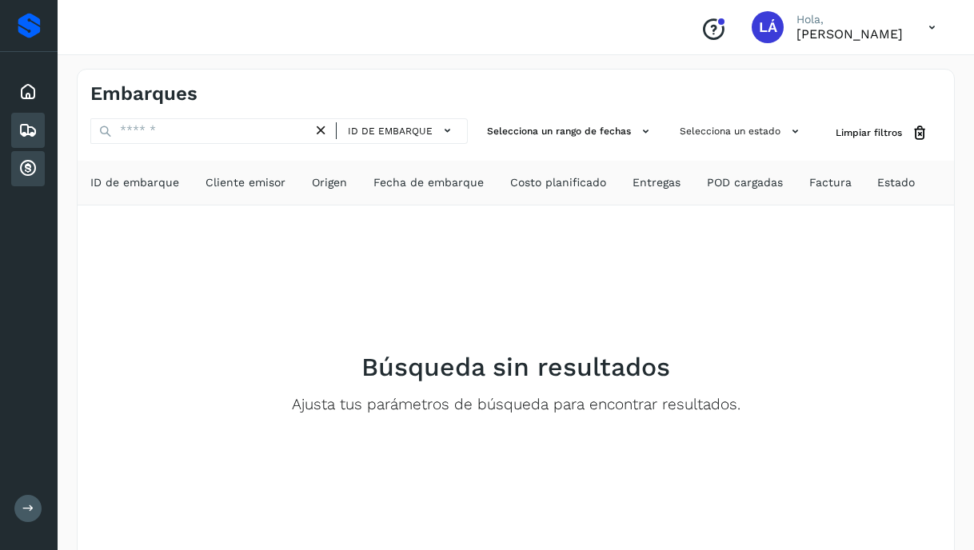
click at [43, 167] on div "Cuentas por cobrar" at bounding box center [28, 168] width 34 height 35
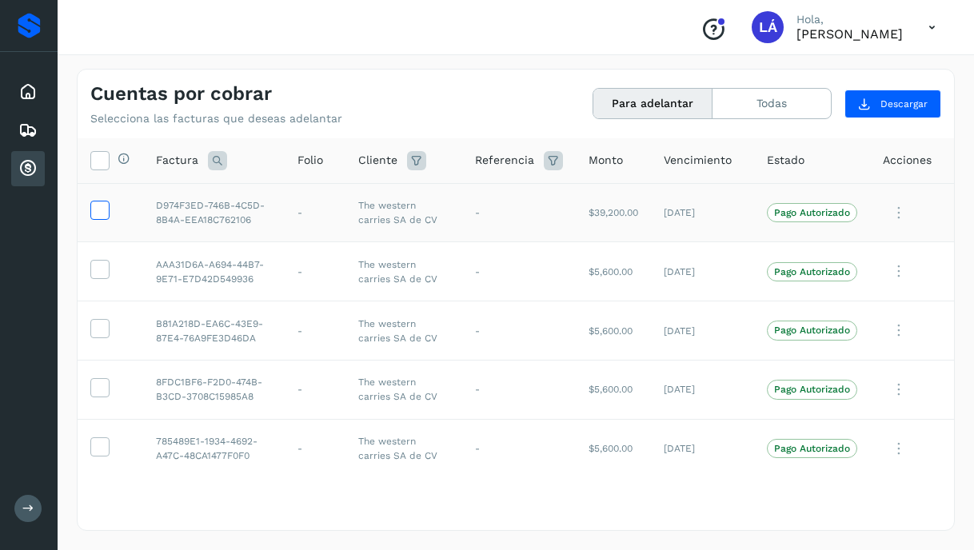
click at [102, 206] on icon at bounding box center [99, 209] width 17 height 17
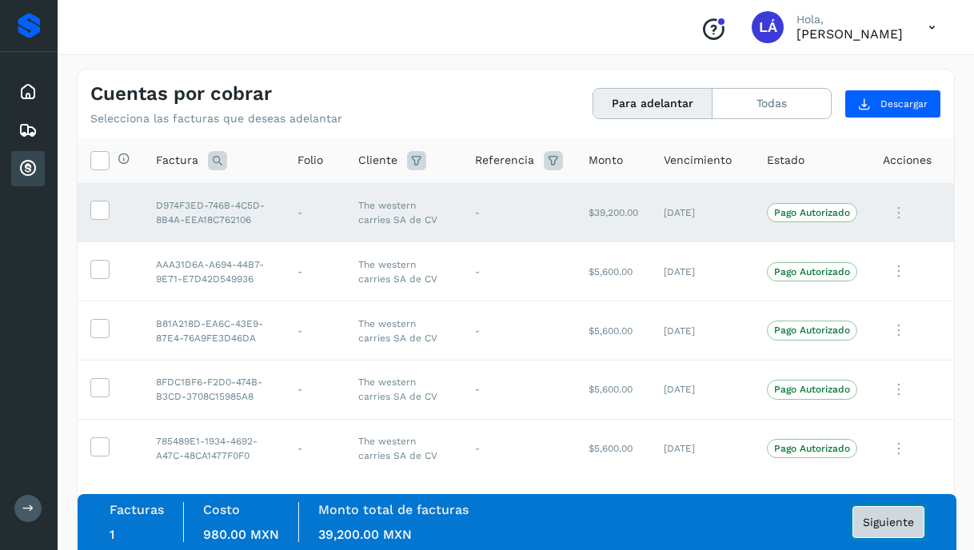
click at [870, 526] on span "Siguiente" at bounding box center [888, 522] width 51 height 11
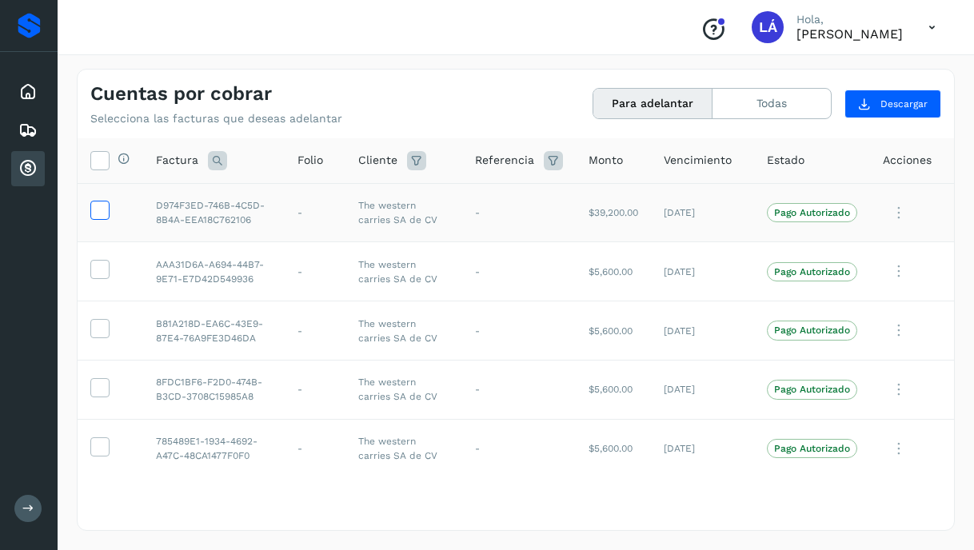
click at [95, 203] on icon at bounding box center [99, 209] width 17 height 17
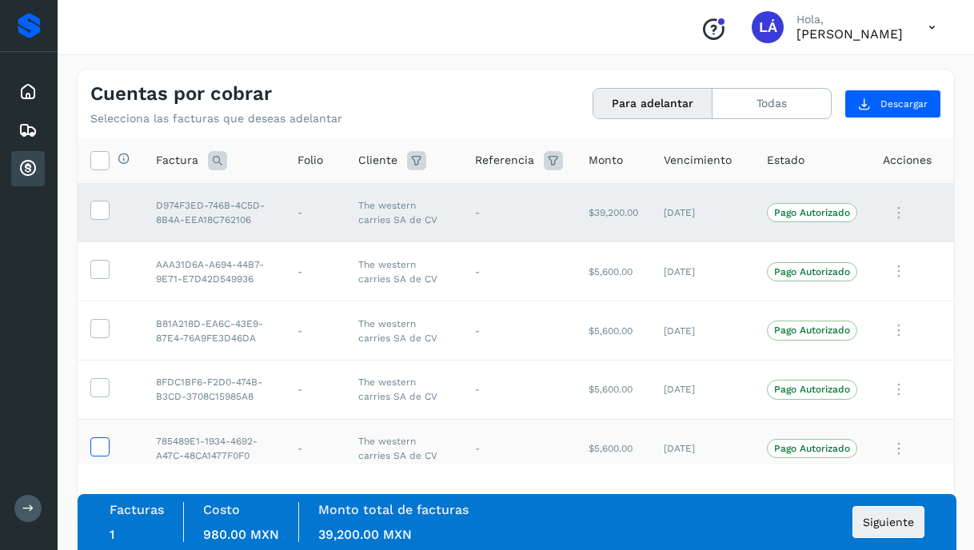
click at [96, 450] on icon at bounding box center [99, 446] width 17 height 17
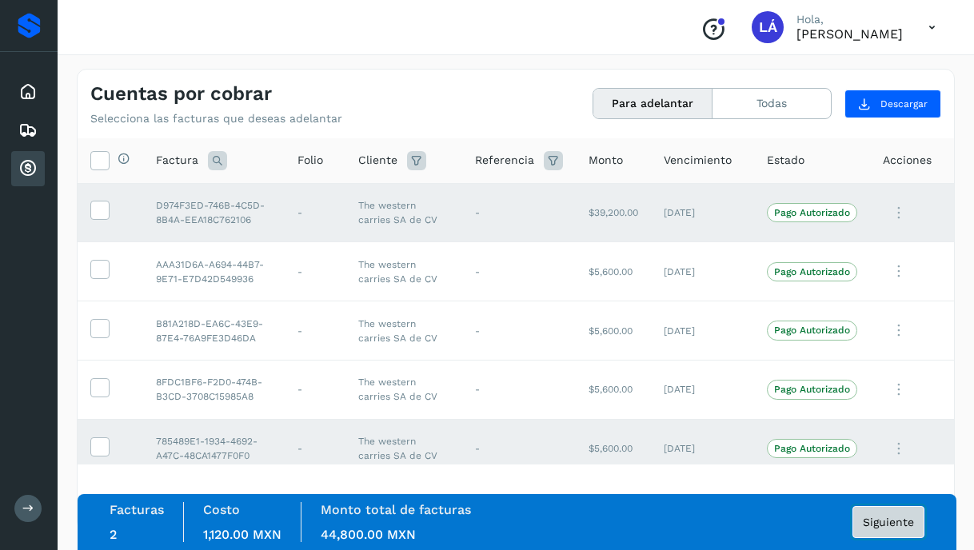
click at [895, 523] on span "Siguiente" at bounding box center [888, 522] width 51 height 11
